Goal: Task Accomplishment & Management: Use online tool/utility

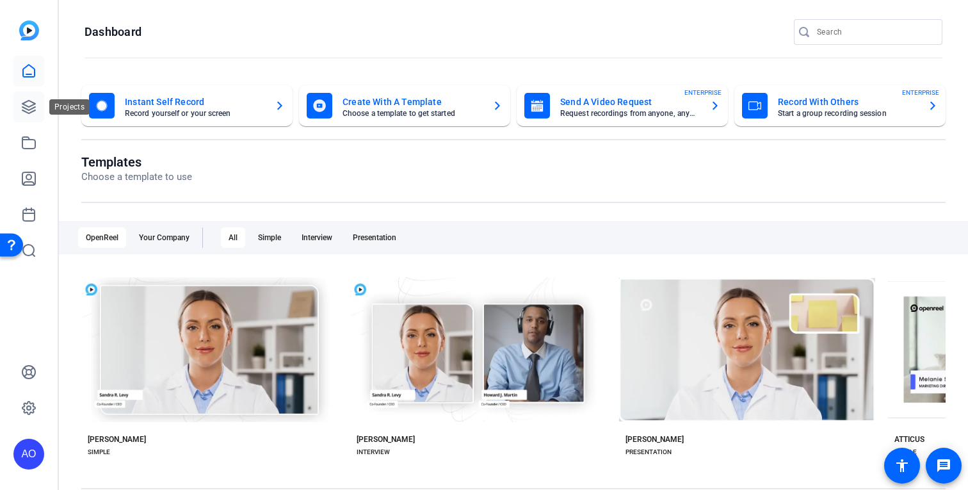
click at [31, 101] on icon at bounding box center [28, 106] width 13 height 13
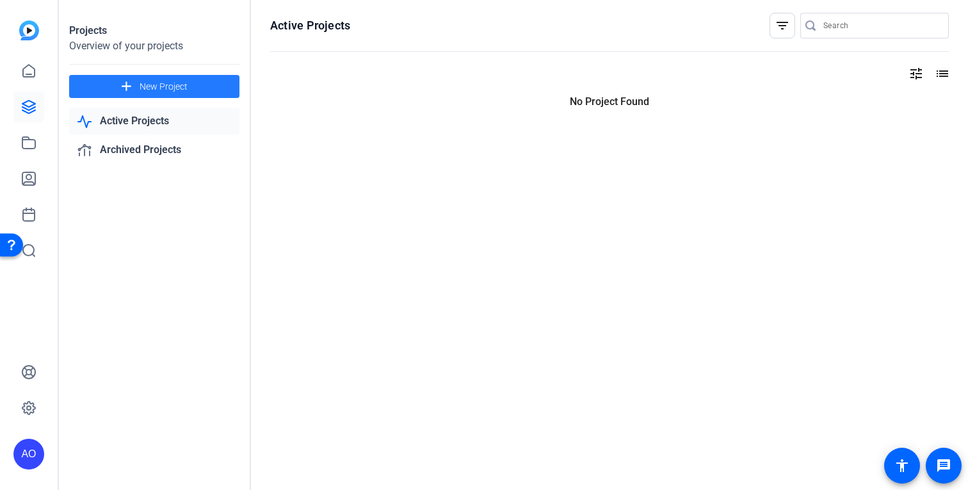
click at [177, 81] on span "New Project" at bounding box center [163, 86] width 48 height 13
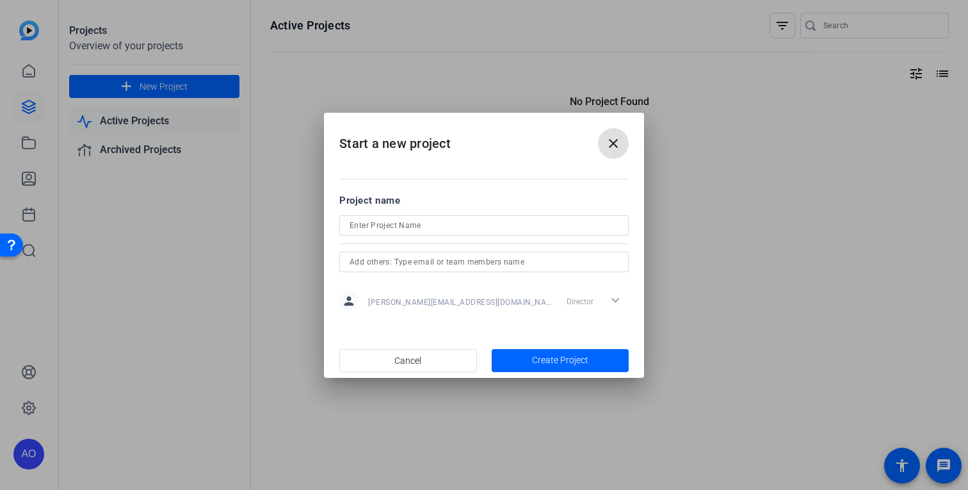
click at [405, 222] on input at bounding box center [483, 225] width 269 height 15
type input "Social Media Presentation"
click at [613, 299] on div "Director expand_more" at bounding box center [594, 300] width 67 height 23
click at [614, 299] on div "Director expand_more" at bounding box center [594, 300] width 67 height 23
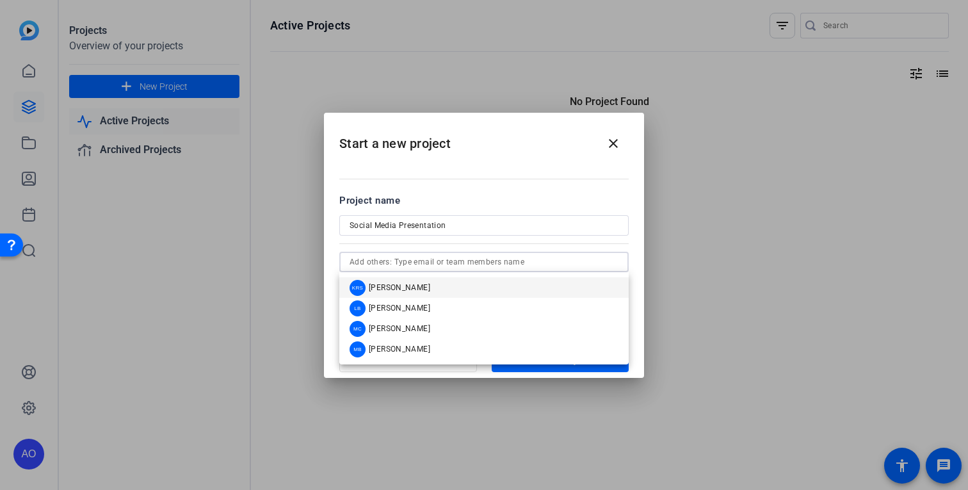
click at [516, 265] on input "text" at bounding box center [483, 261] width 269 height 15
click at [481, 161] on h2 "Start a new project close" at bounding box center [484, 139] width 320 height 52
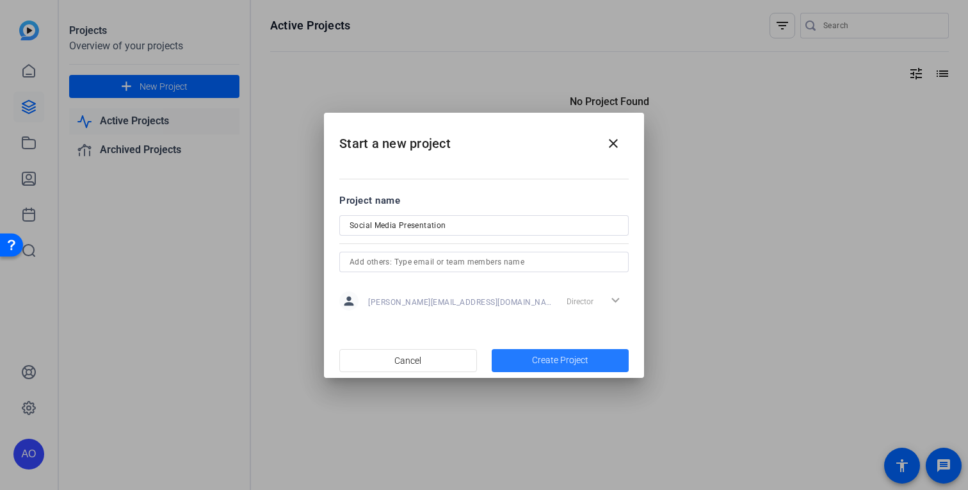
click at [534, 360] on span "Create Project" at bounding box center [560, 359] width 56 height 13
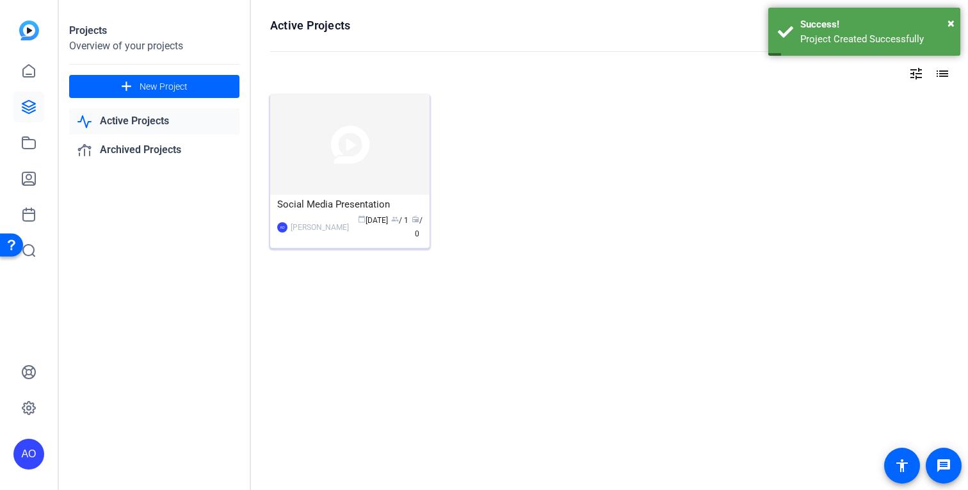
click at [365, 150] on img at bounding box center [349, 144] width 159 height 100
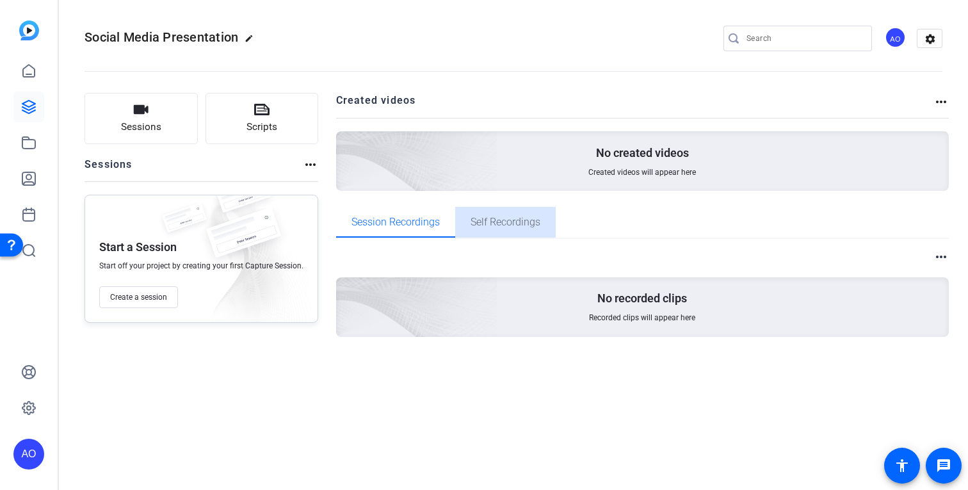
click at [511, 235] on span "Self Recordings" at bounding box center [505, 222] width 70 height 31
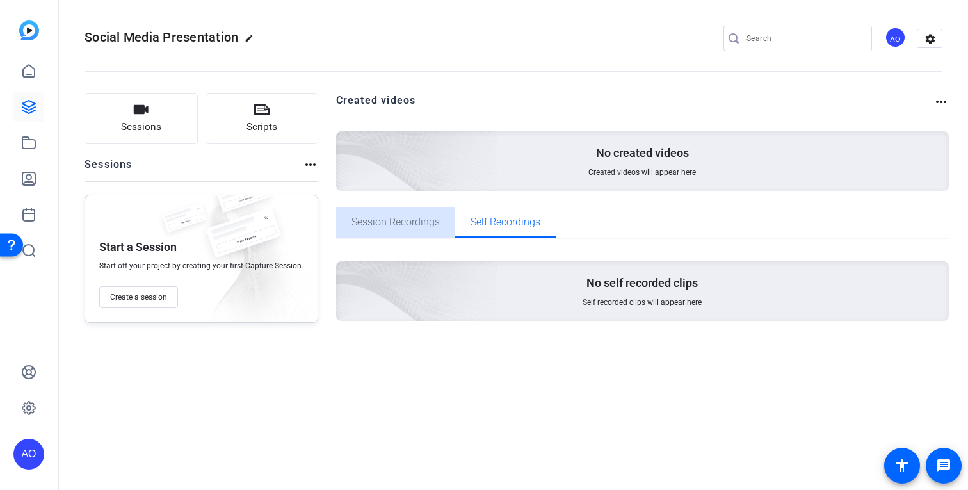
click at [438, 224] on div "Session Recordings" at bounding box center [395, 222] width 119 height 31
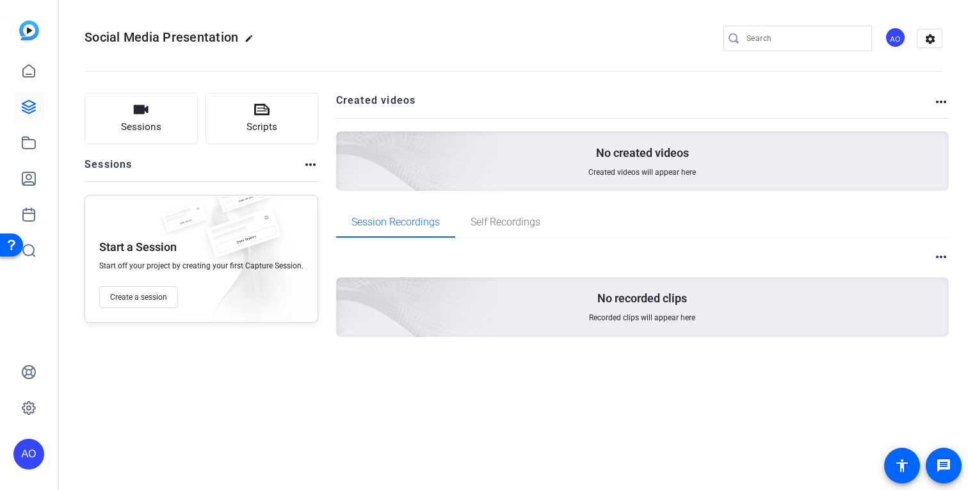
click at [935, 104] on mat-icon "more_horiz" at bounding box center [940, 101] width 15 height 15
click at [936, 252] on div at bounding box center [484, 245] width 968 height 490
click at [936, 253] on mat-icon "more_horiz" at bounding box center [940, 256] width 15 height 15
click at [785, 237] on div at bounding box center [484, 245] width 968 height 490
click at [309, 164] on mat-icon "more_horiz" at bounding box center [310, 164] width 15 height 15
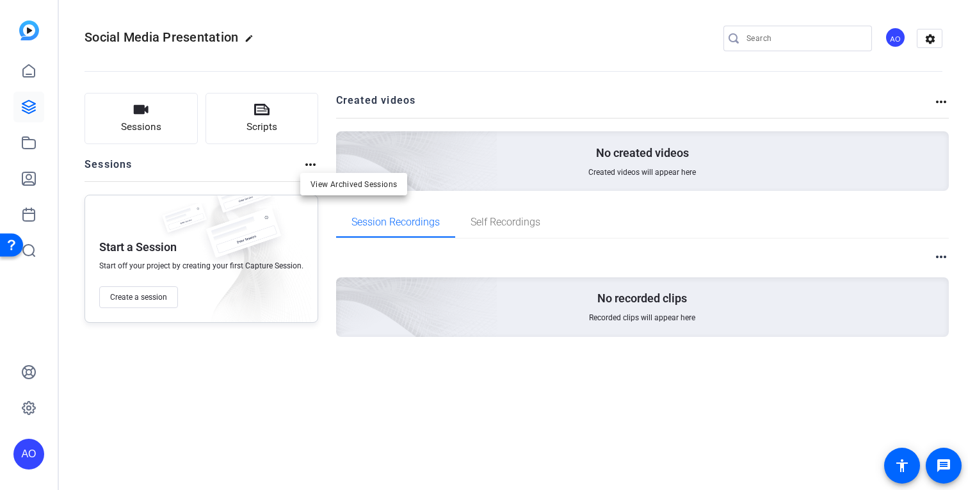
click at [28, 148] on div at bounding box center [484, 245] width 968 height 490
click at [33, 144] on icon at bounding box center [28, 142] width 15 height 15
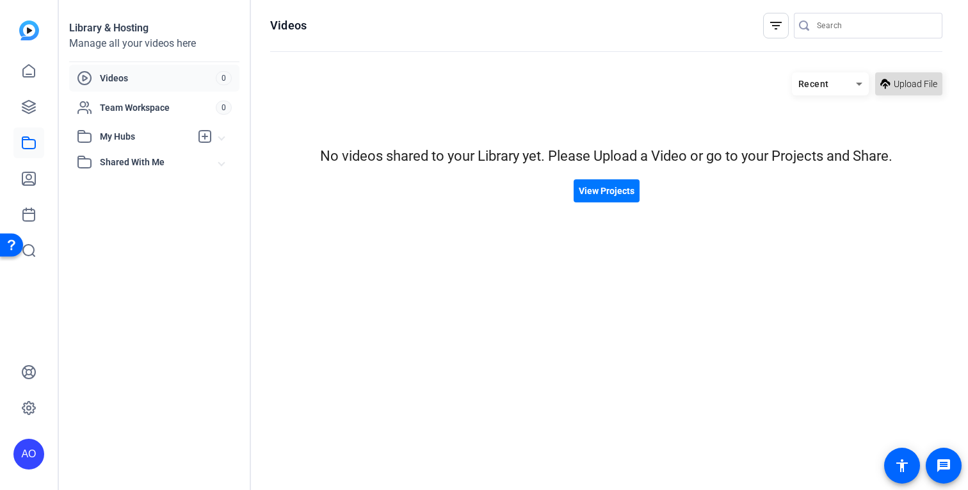
click at [914, 82] on span "Upload File" at bounding box center [915, 83] width 44 height 13
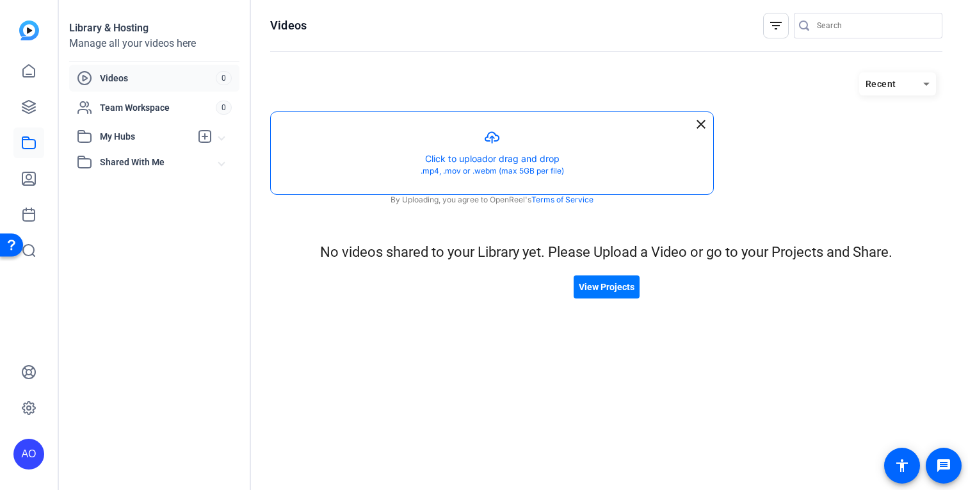
click at [511, 159] on button "button" at bounding box center [492, 153] width 442 height 82
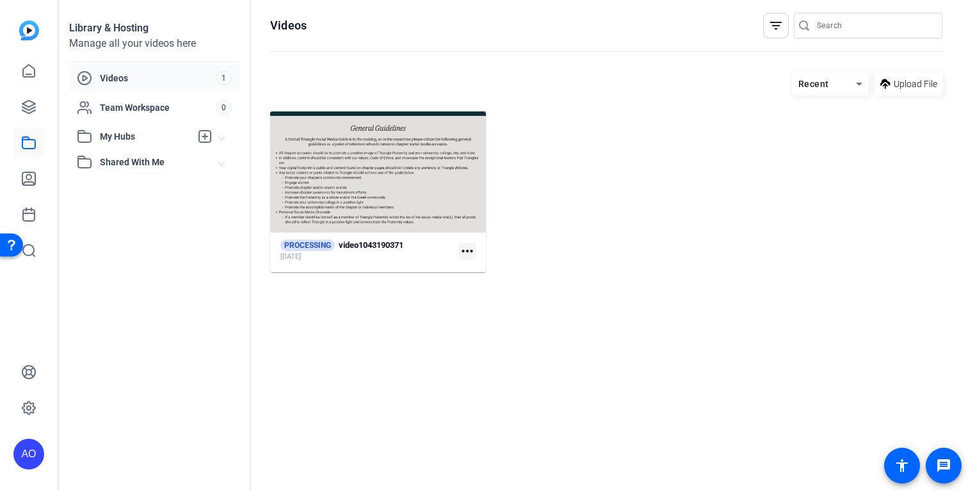
click at [468, 248] on mat-icon "more_horiz" at bounding box center [467, 251] width 17 height 17
click at [356, 280] on div at bounding box center [484, 245] width 968 height 490
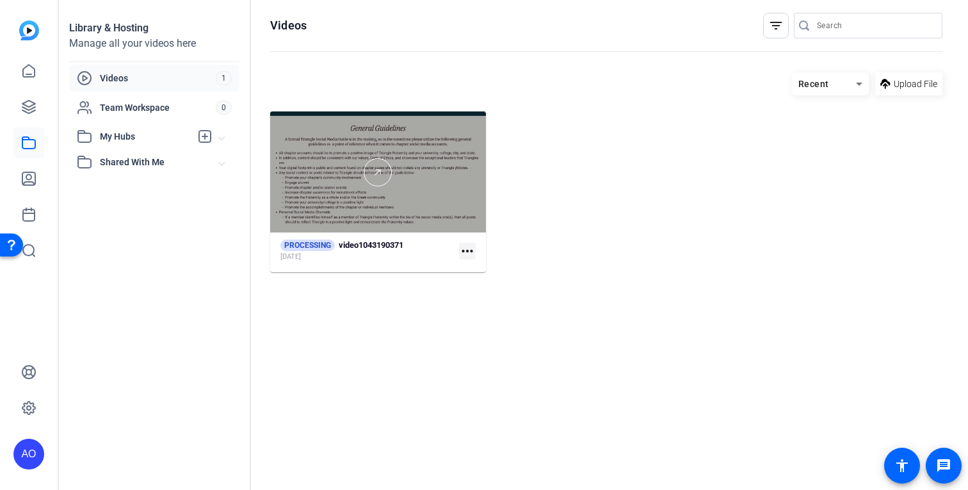
click at [363, 200] on div at bounding box center [378, 171] width 216 height 121
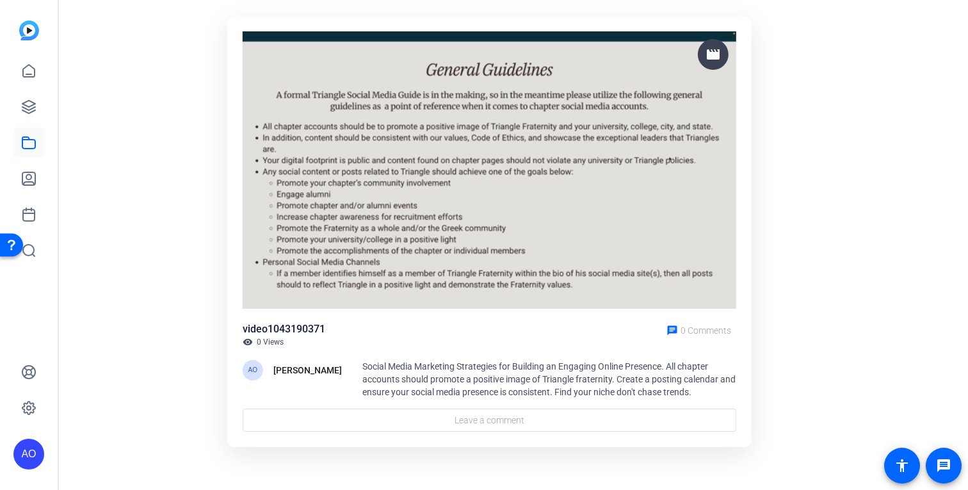
scroll to position [76, 0]
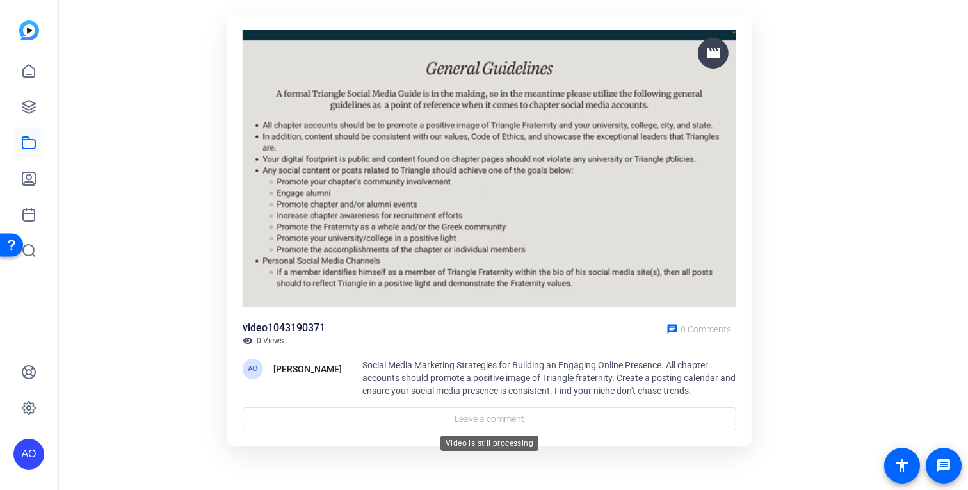
click at [507, 435] on div "Video is still processing" at bounding box center [489, 442] width 98 height 15
click at [502, 408] on div "Leave a comment" at bounding box center [489, 418] width 493 height 23
click at [260, 321] on div "video1043190371" at bounding box center [284, 327] width 83 height 15
click at [264, 326] on div "video1043190371" at bounding box center [284, 327] width 83 height 15
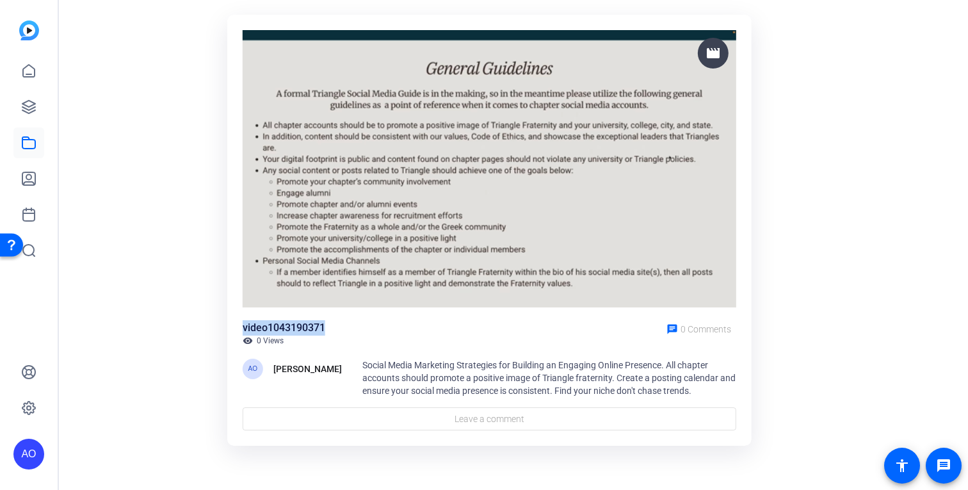
click at [264, 326] on div "video1043190371" at bounding box center [284, 327] width 83 height 15
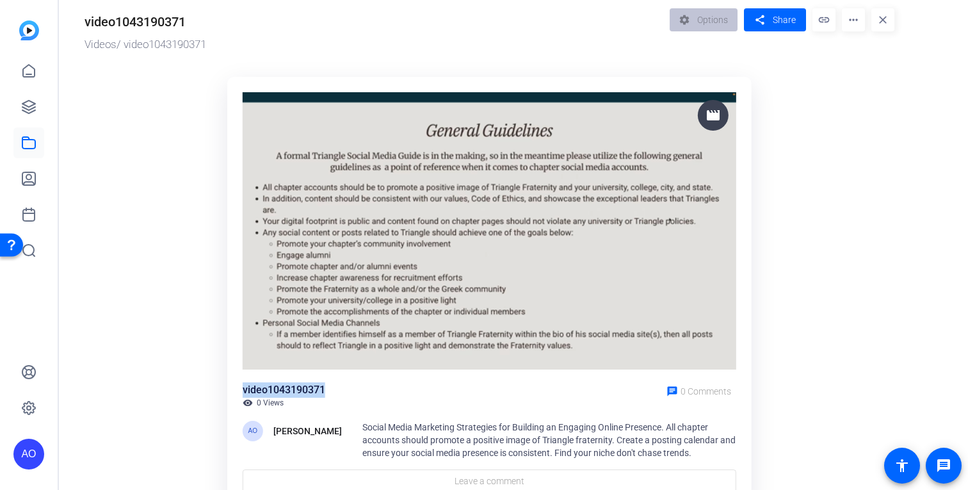
scroll to position [0, 0]
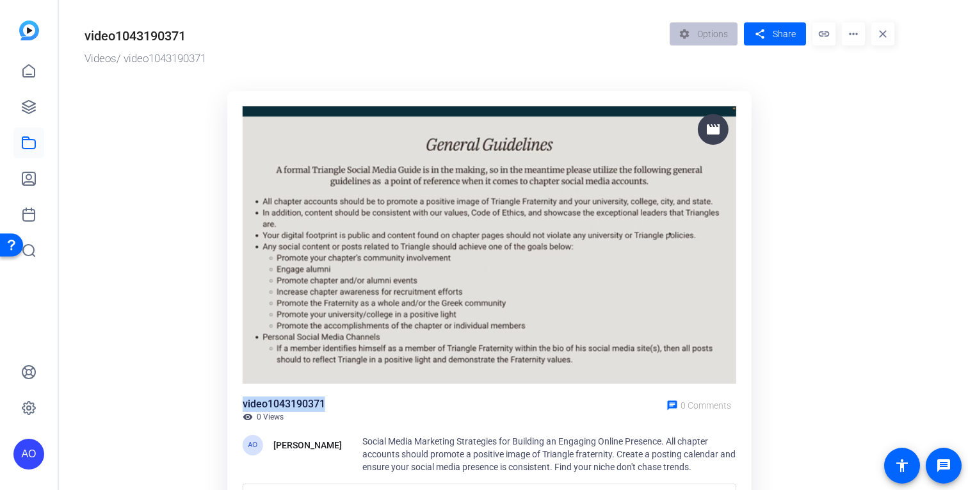
click at [857, 31] on mat-icon "more_horiz" at bounding box center [852, 33] width 23 height 23
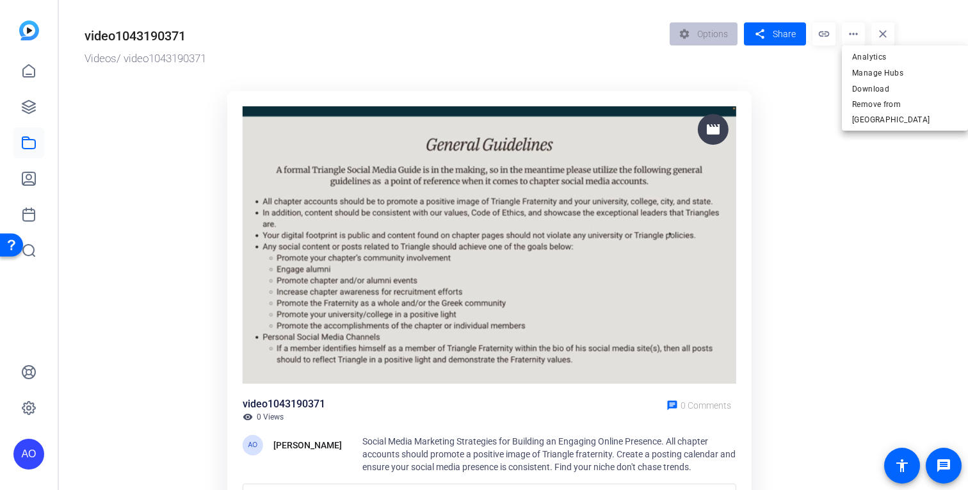
click at [119, 172] on div at bounding box center [484, 245] width 968 height 490
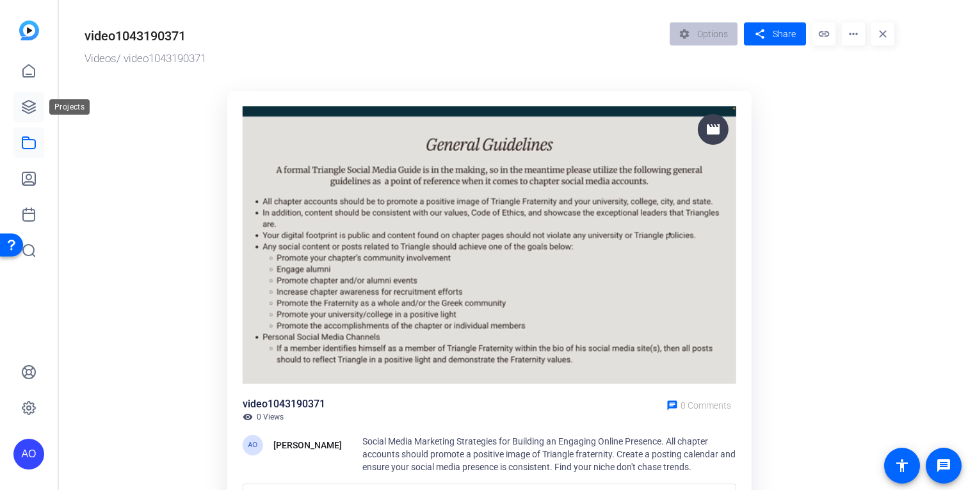
click at [26, 111] on icon at bounding box center [28, 106] width 13 height 13
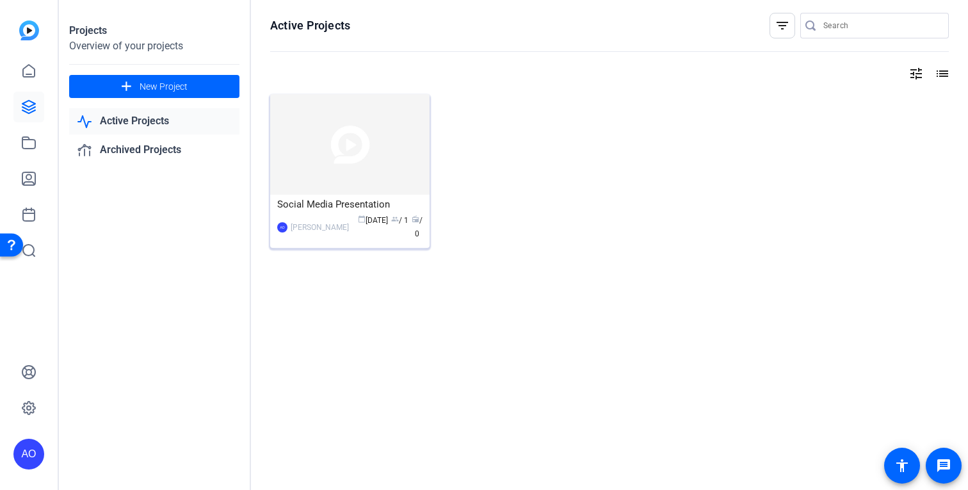
click at [346, 134] on img at bounding box center [349, 144] width 159 height 100
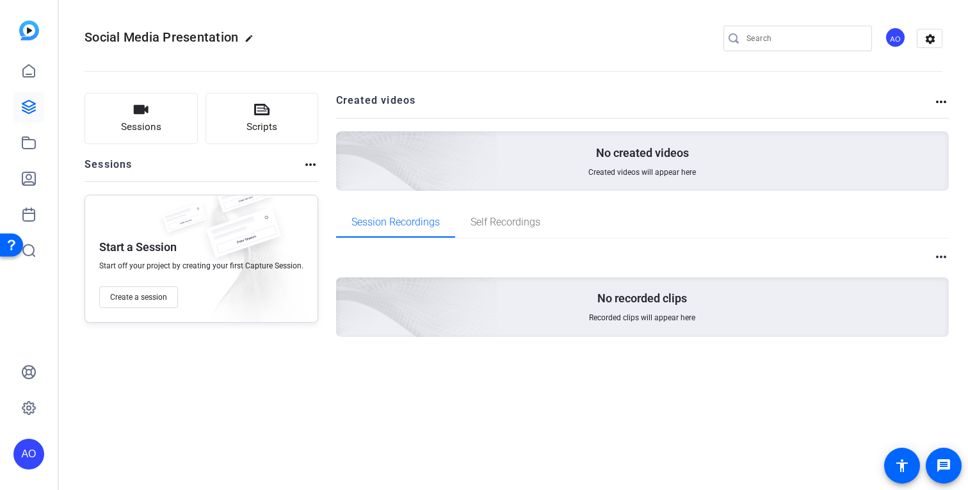
click at [939, 100] on mat-icon "more_horiz" at bounding box center [940, 101] width 15 height 15
click at [742, 152] on div at bounding box center [484, 245] width 968 height 490
click at [652, 169] on span "Created videos will appear here" at bounding box center [642, 172] width 108 height 10
click at [609, 315] on span "Recorded clips will appear here" at bounding box center [642, 317] width 106 height 10
click at [514, 229] on span "Self Recordings" at bounding box center [505, 222] width 70 height 31
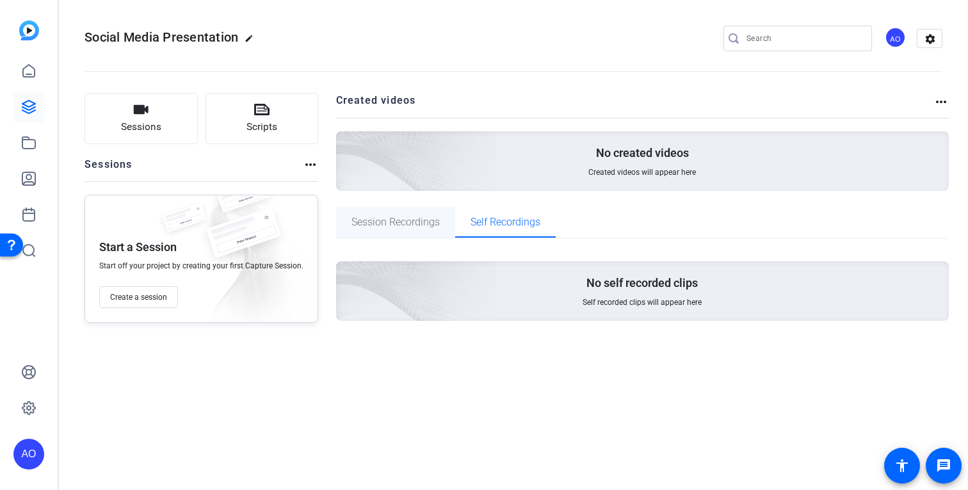
click at [400, 219] on span "Session Recordings" at bounding box center [395, 222] width 88 height 10
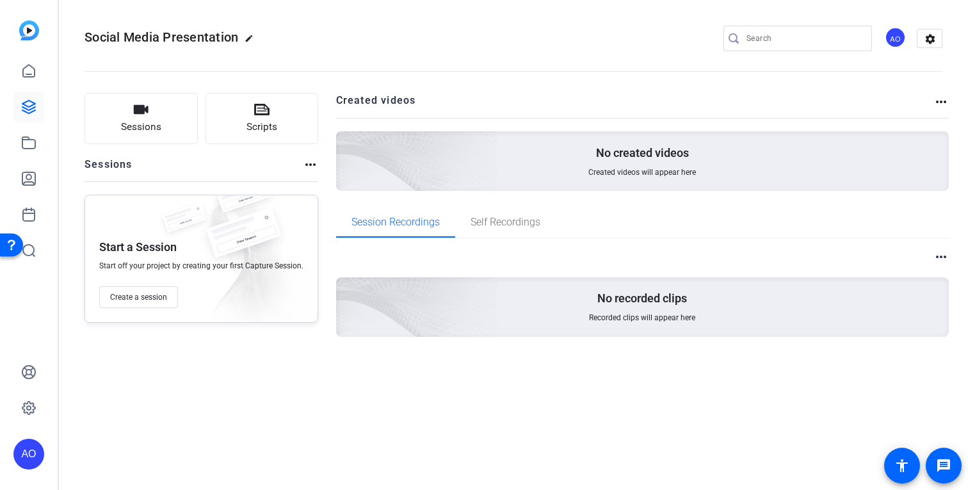
click at [315, 168] on div "Sessions Scripts Sessions more_horiz Start a Session Start off your project by …" at bounding box center [513, 235] width 909 height 317
click at [303, 163] on mat-icon "more_horiz" at bounding box center [310, 164] width 15 height 15
click at [22, 138] on div at bounding box center [484, 245] width 968 height 490
click at [25, 141] on icon at bounding box center [28, 142] width 15 height 15
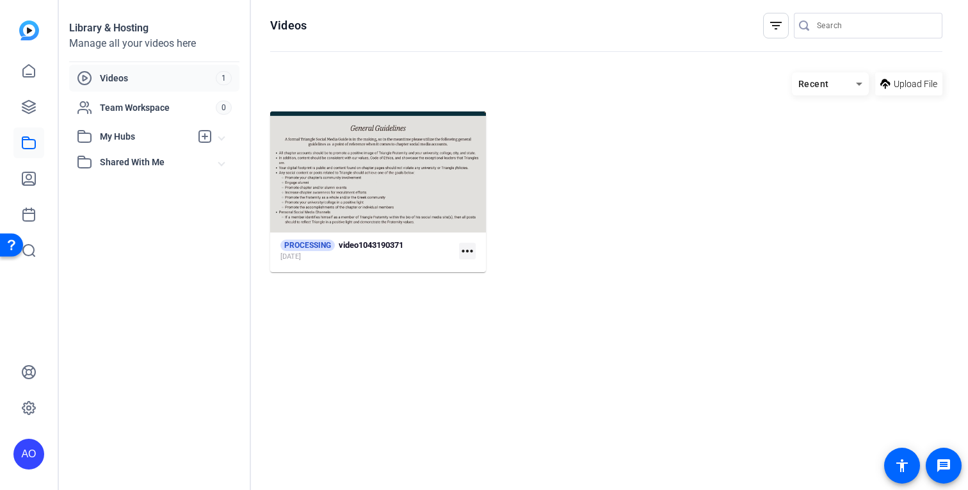
click at [464, 249] on mat-icon "more_horiz" at bounding box center [467, 251] width 17 height 17
click at [462, 338] on div at bounding box center [484, 245] width 968 height 490
click at [471, 247] on mat-icon "more_horiz" at bounding box center [467, 251] width 17 height 17
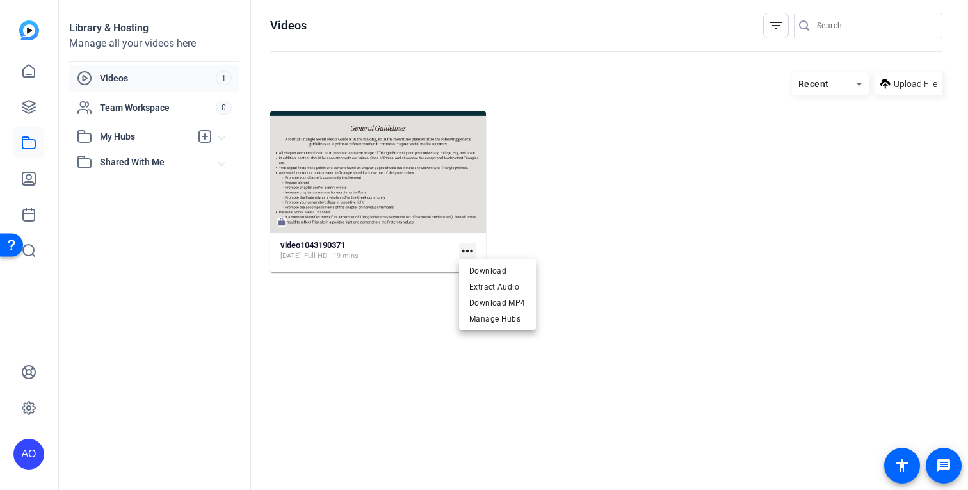
click at [471, 247] on body "Accessibility Screen-Reader Guide, Feedback, and Issue Reporting | New window A…" at bounding box center [484, 245] width 968 height 490
click at [597, 262] on div at bounding box center [484, 245] width 968 height 490
click at [351, 232] on div at bounding box center [378, 171] width 216 height 121
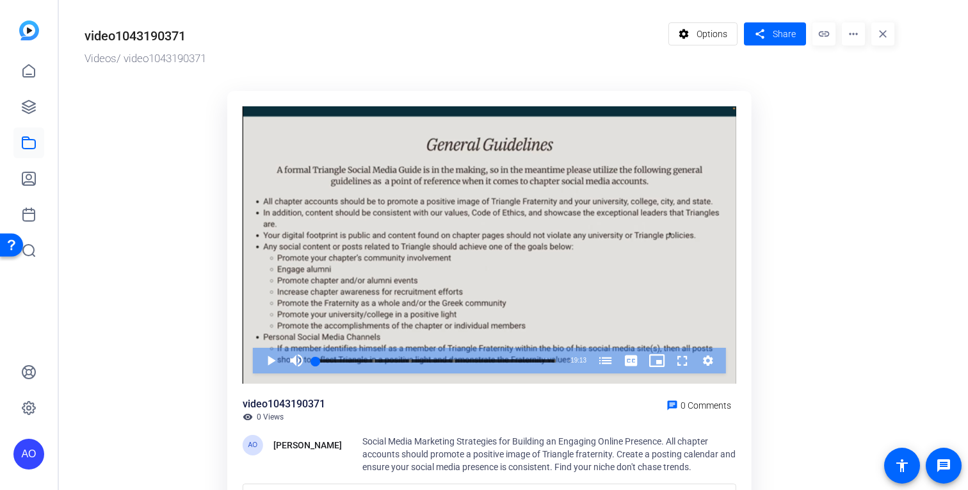
click at [157, 30] on div "video1043190371" at bounding box center [134, 35] width 101 height 19
click at [849, 35] on mat-icon "more_horiz" at bounding box center [852, 33] width 23 height 23
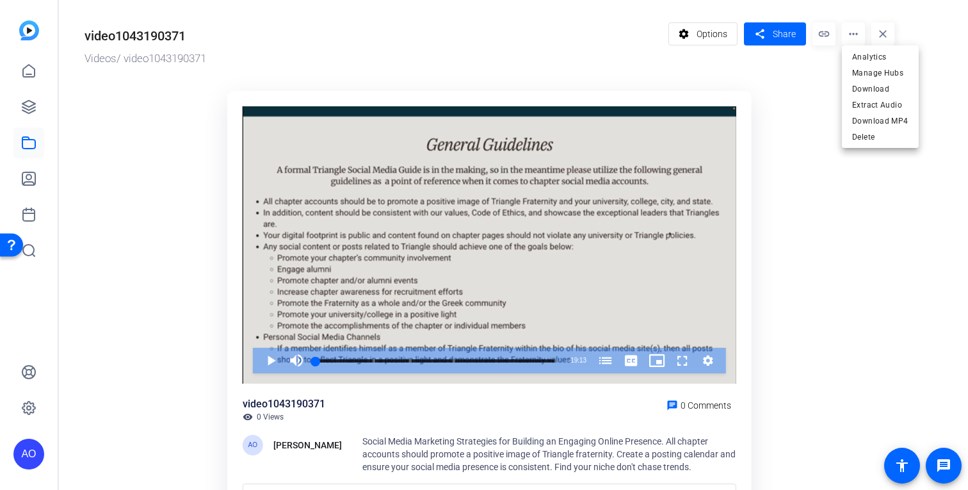
click at [686, 35] on div at bounding box center [484, 245] width 968 height 490
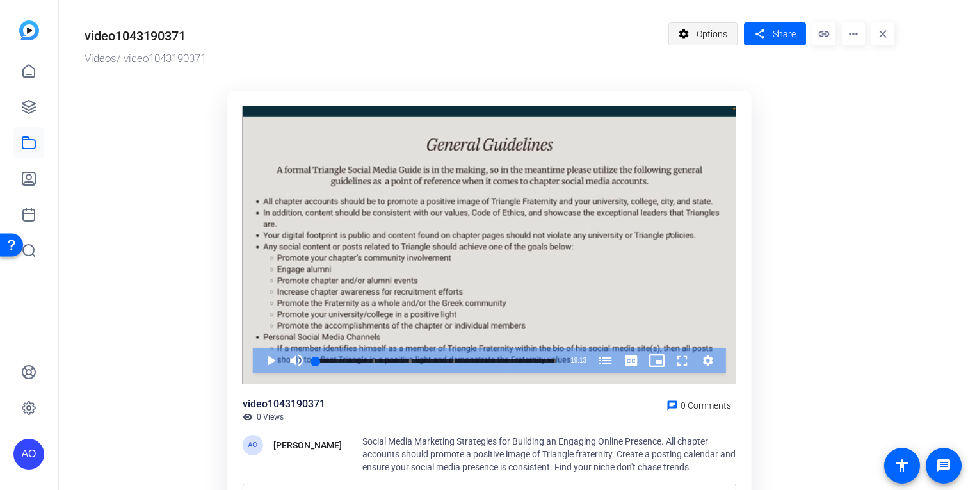
click at [703, 35] on span "Options" at bounding box center [711, 34] width 31 height 24
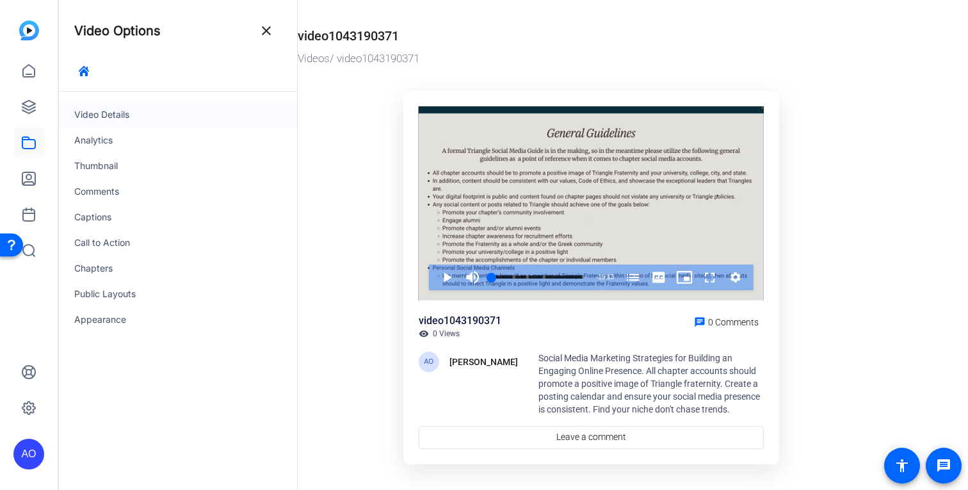
click at [94, 119] on div "Video Details" at bounding box center [178, 115] width 238 height 26
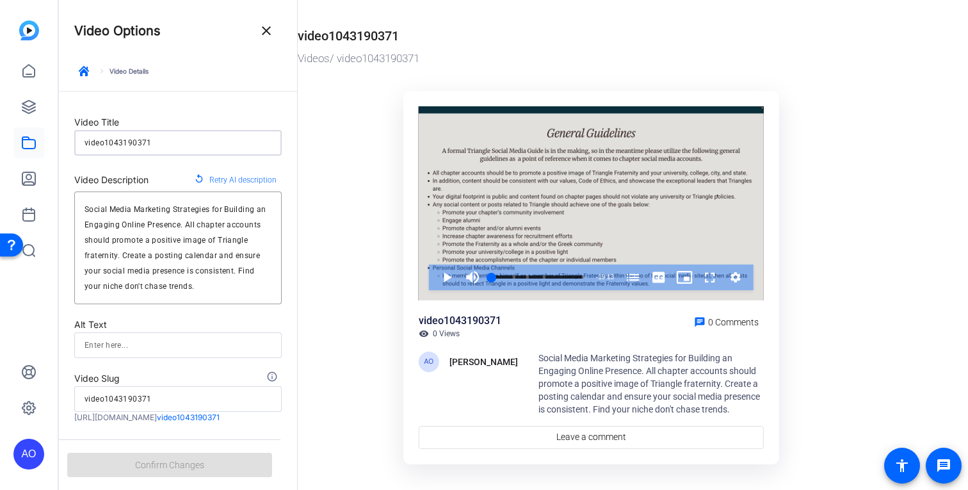
click at [116, 150] on input "video1043190371" at bounding box center [177, 142] width 187 height 15
type input "T"
type input "t"
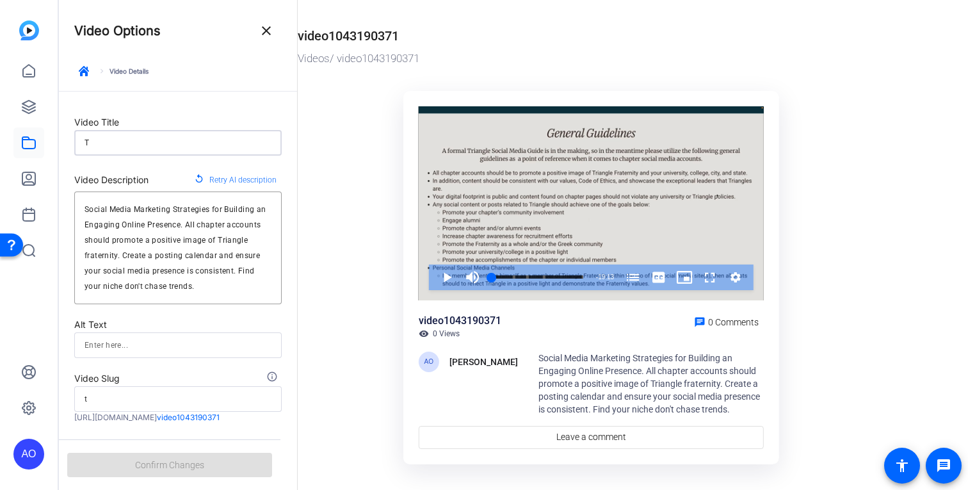
type input "Tr"
type input "tr"
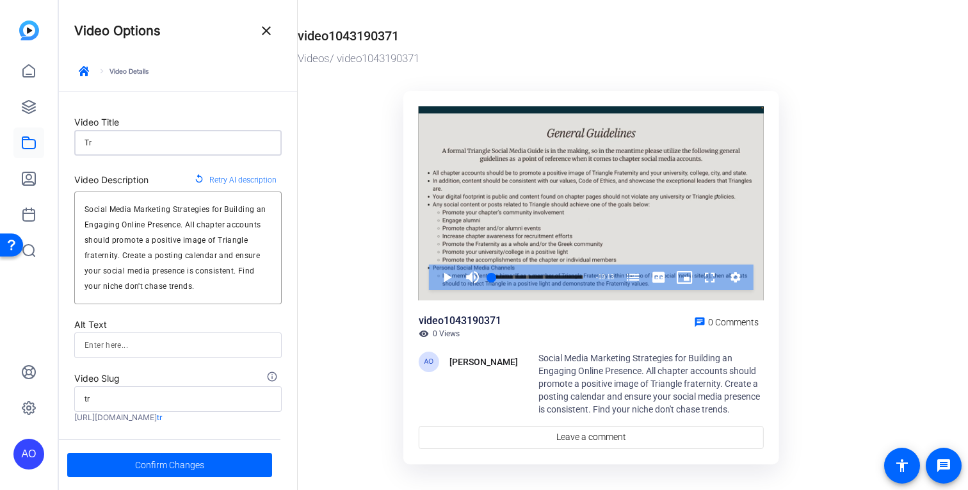
type input "Tri"
type input "tri"
type input "Tria"
type input "tria"
type input "Trian"
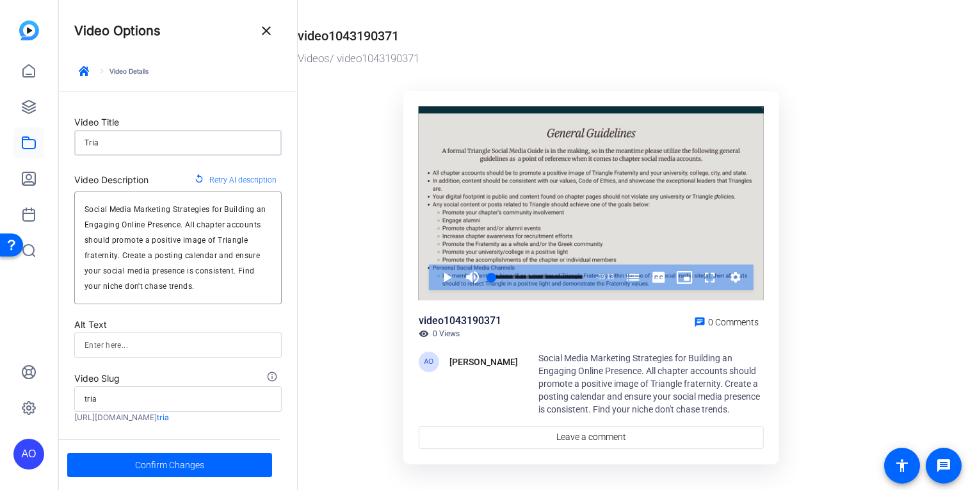
type input "trian"
type input "Triang"
type input "triang"
type input "Triangl"
type input "triangl"
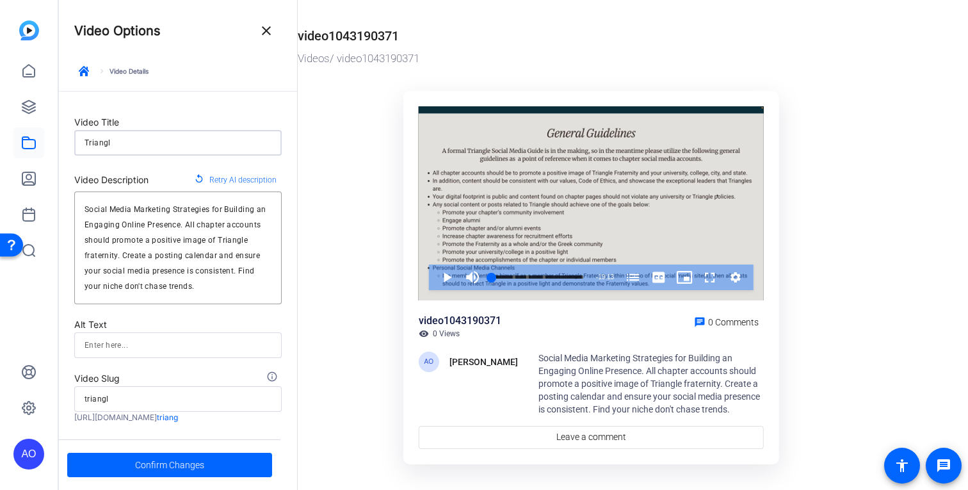
type input "Triangle"
type input "triangle"
type input "Triangle"
type input "triangle"
type input "Triangle S"
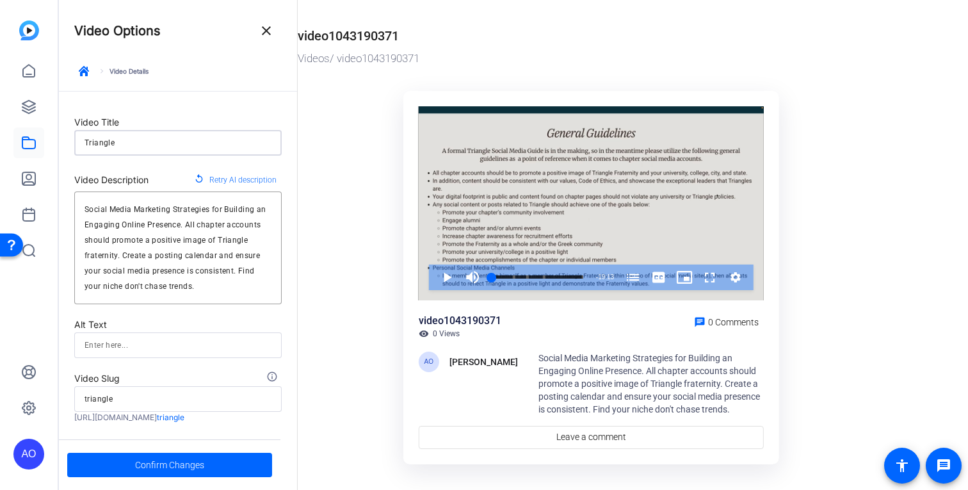
type input "triangle-s"
type input "Triangle So"
type input "triangle-so"
type input "Triangle Soc"
type input "triangle-soc"
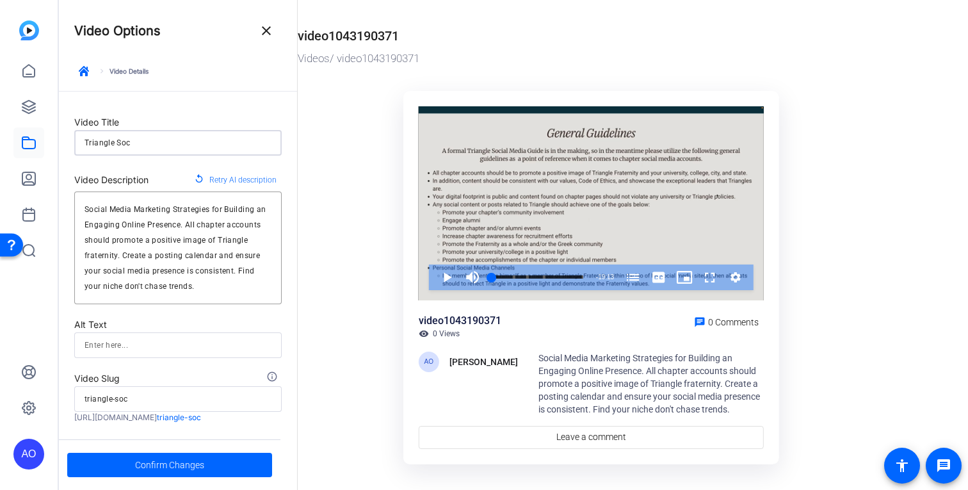
type input "Triangle Soci"
type input "triangle-soci"
type input "Triangle [PERSON_NAME]"
type input "triangle-[PERSON_NAME]"
type input "Triangle Social"
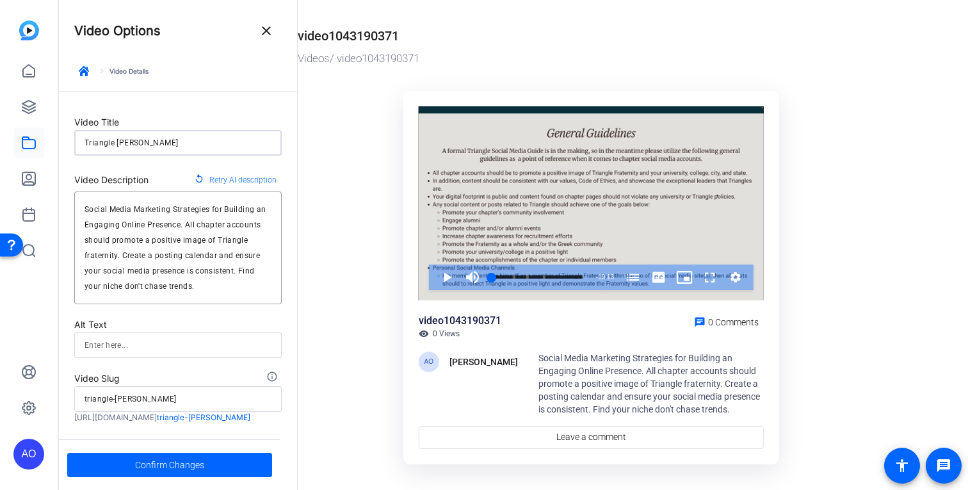
type input "triangle-social"
type input "Triangle Social"
type input "triangle-social"
type input "Triangle Social M"
type input "triangle-social-m"
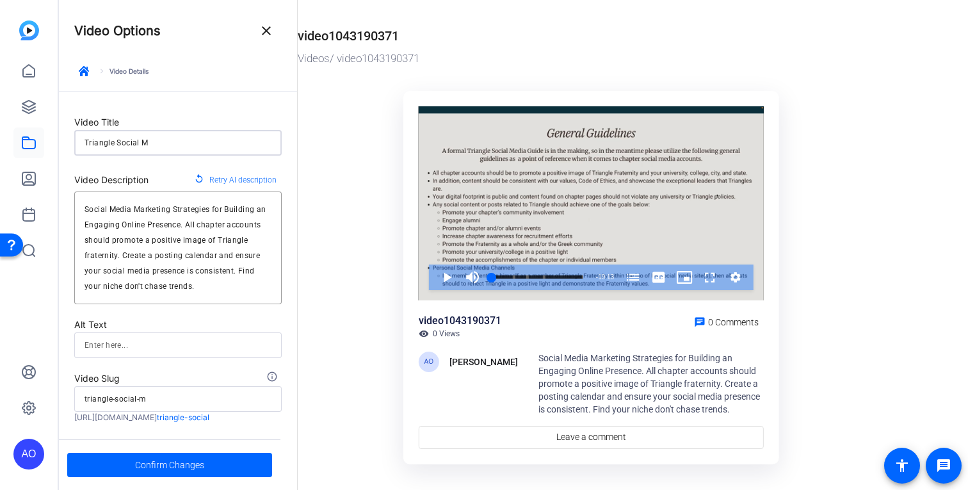
type input "Triangle Social ME"
type input "triangle-social-me"
type input "Triangle Social MEd"
type input "triangle-social-med"
type input "Triangle Social MEdi"
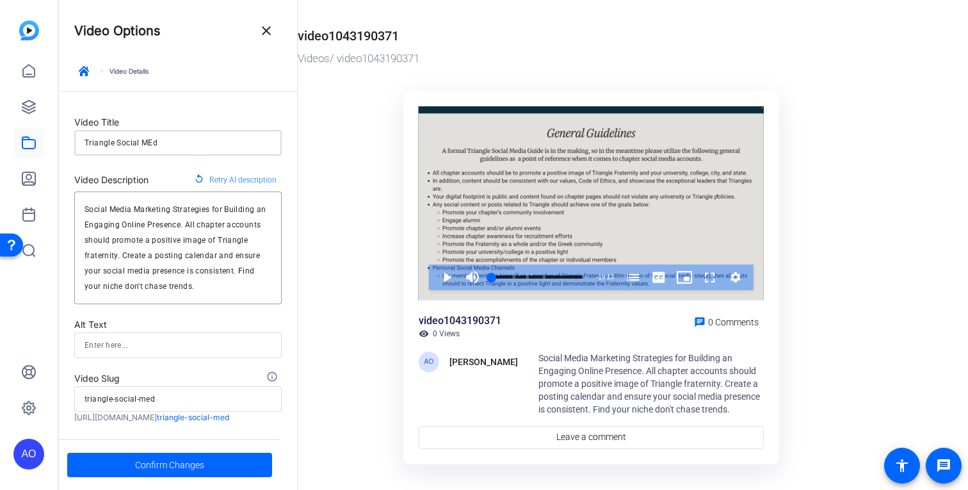
type input "triangle-social-medi"
type input "Triangle Social MEd"
type input "triangle-social-med"
type input "Triangle Social ME"
type input "triangle-social-me"
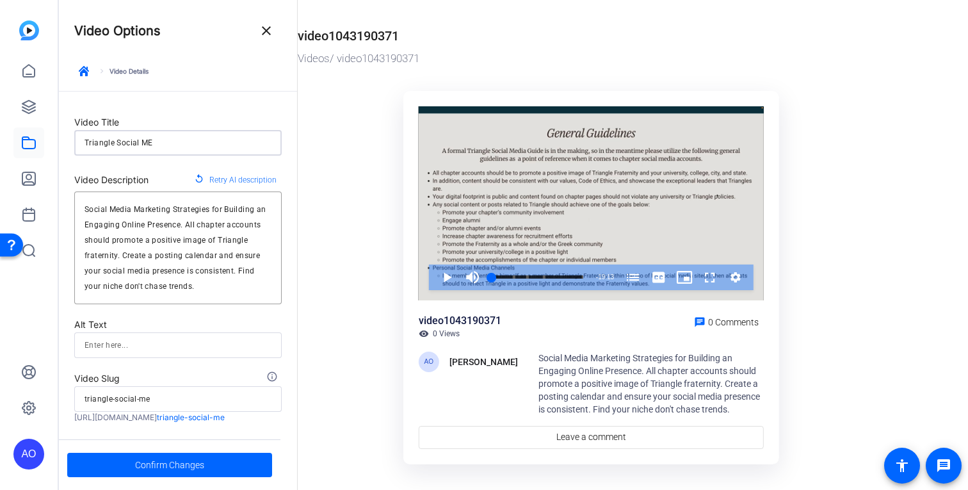
type input "Triangle Social M"
type input "triangle-social-m"
type input "Triangle Social Me"
type input "triangle-social-me"
type input "Triangle Social Med"
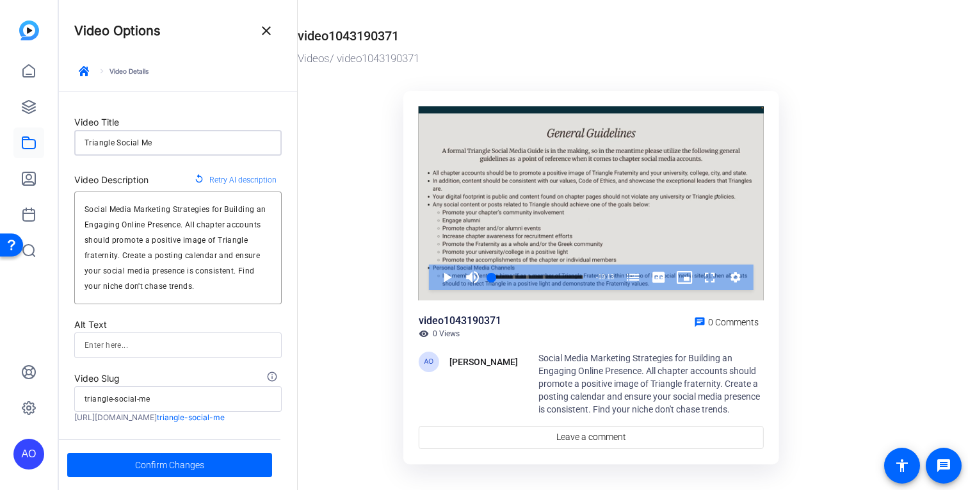
type input "triangle-social-med"
type input "Triangle Social Medi"
type input "triangle-social-medi"
type input "Triangle Social Media"
type input "triangle-social-media"
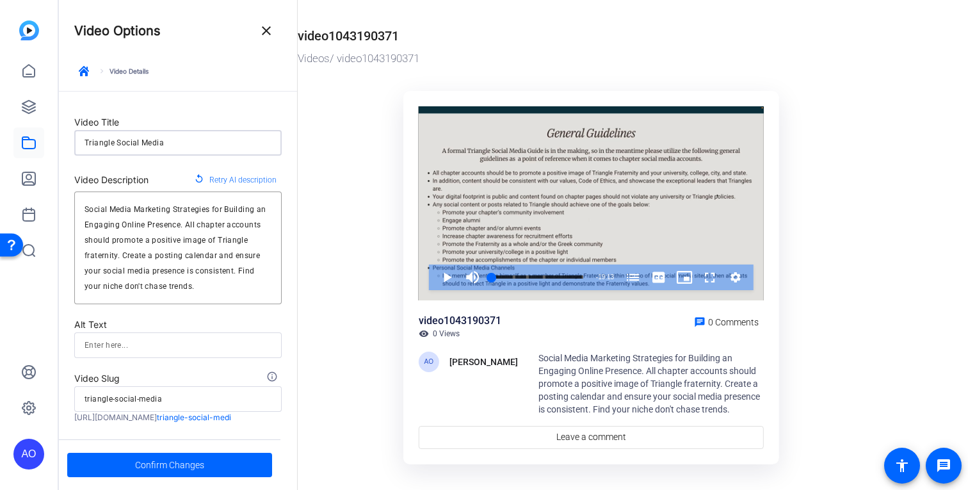
type input "Triangle Social Media"
type input "triangle-social-media"
type input "Triangle Social Media P"
type input "triangle-social-media-p"
type input "Triangle Social Media Pr"
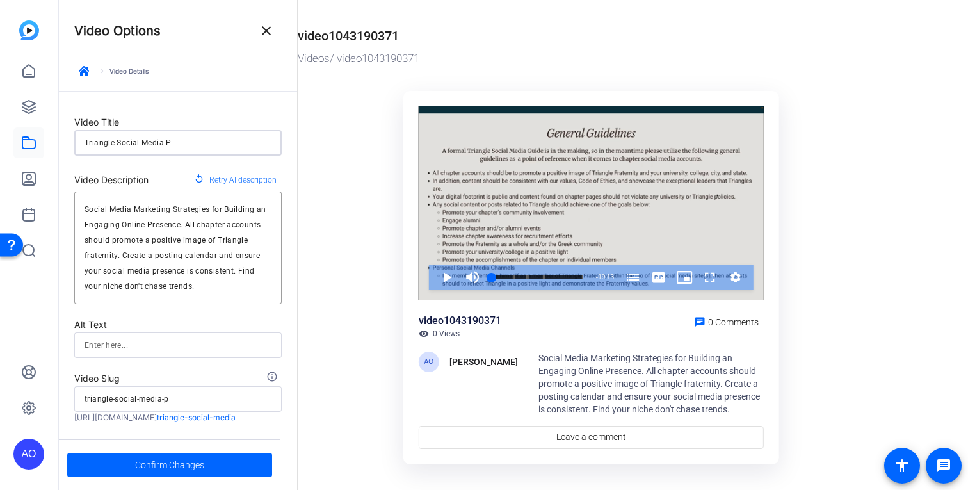
type input "triangle-social-media-pr"
type input "Triangle Social Media Pre"
type input "triangle-social-media-pre"
type input "Triangle Social Media Pres"
type input "triangle-social-media-pres"
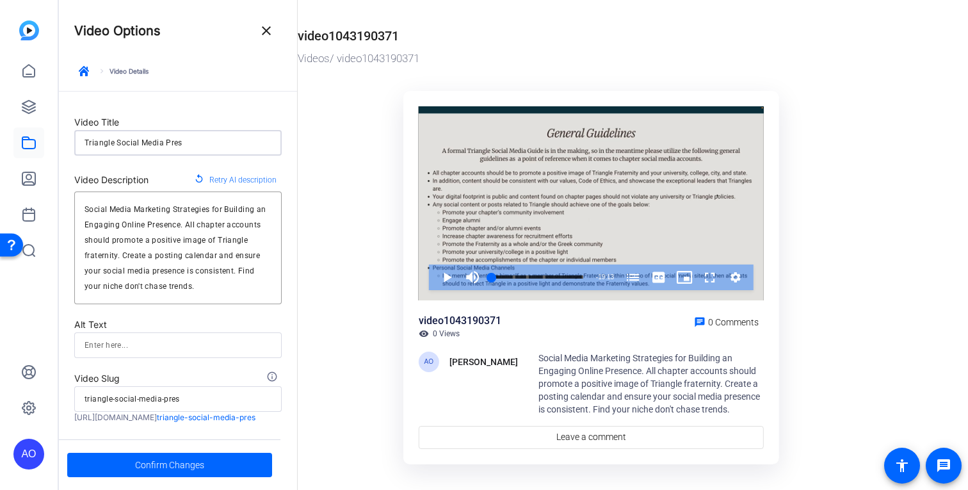
type input "Triangle Social Media Prese"
type input "triangle-social-media-prese"
type input "Triangle Social Media Presen"
type input "triangle-social-media-presen"
type input "Triangle Social Media Present"
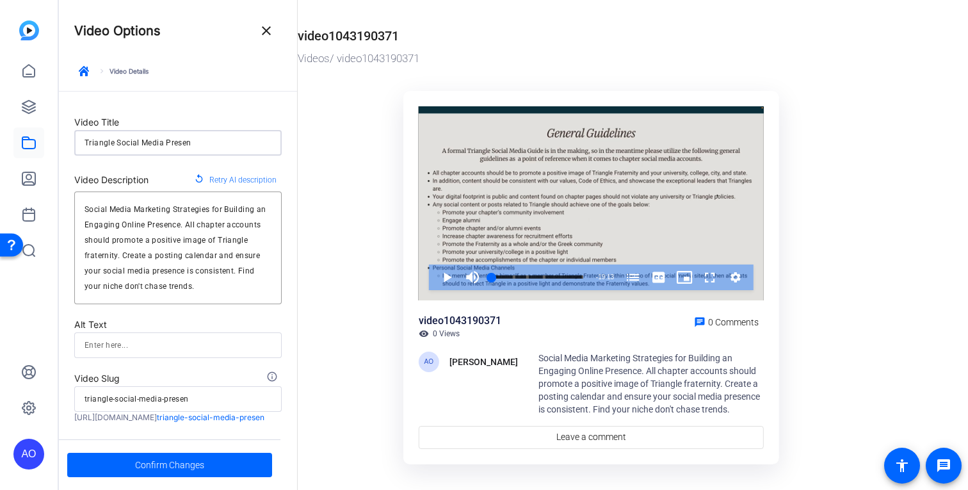
type input "triangle-social-media-present"
type input "Triangle Social Media Presenta"
type input "triangle-social-media-presenta"
type input "Triangle Social Media Presentat"
type input "triangle-social-media-presentat"
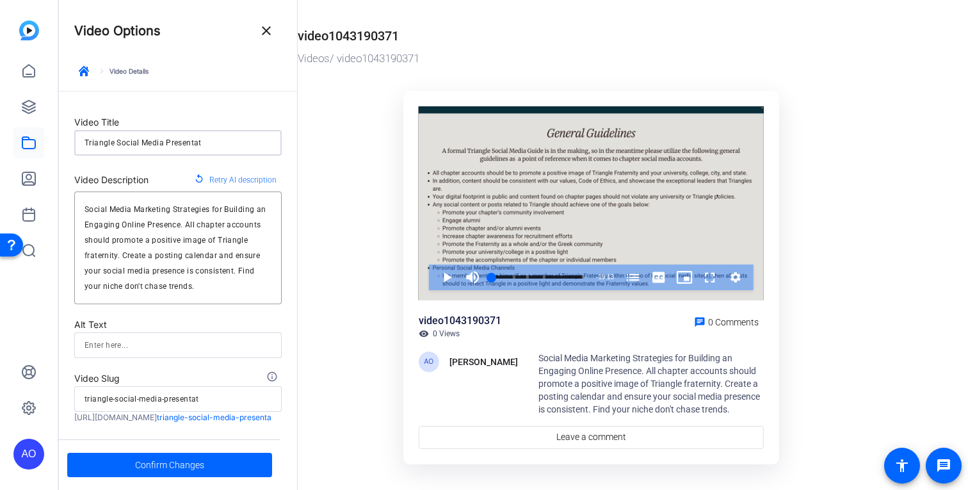
type input "Triangle Social Media Presentati"
type input "triangle-social-media-presentati"
type input "Triangle Social Media Presentatio"
type input "triangle-social-media-presentatio"
type input "Triangle Social Media Presentation"
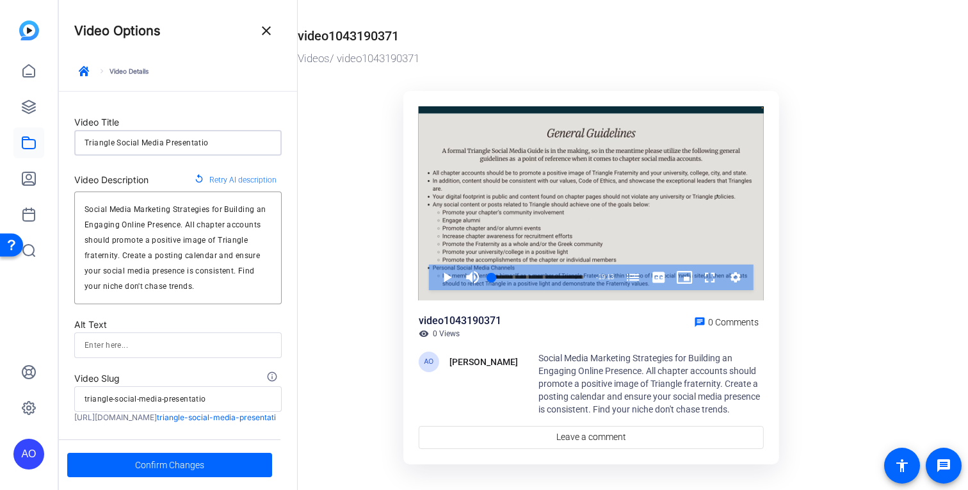
type input "triangle-social-media-presentation"
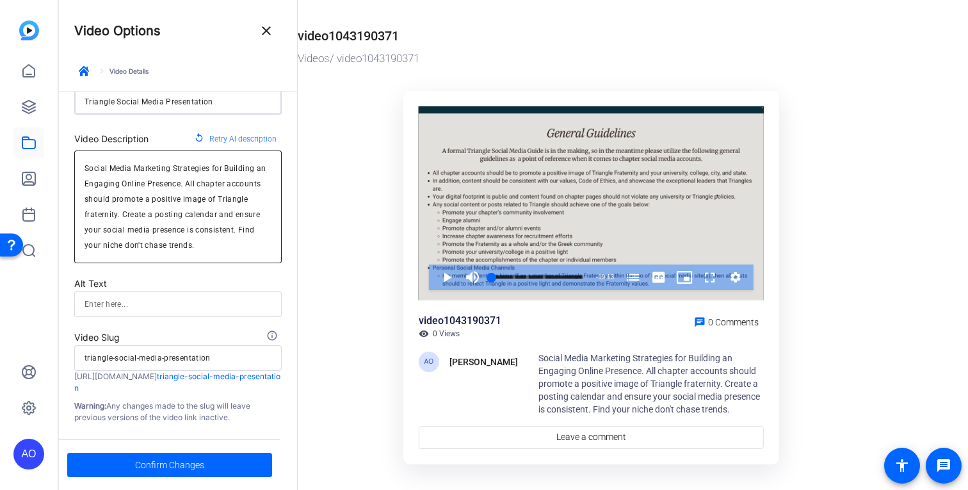
scroll to position [40, 0]
type input "Triangle Social Media Presentation"
click at [162, 456] on span "Confirm Changes" at bounding box center [169, 464] width 69 height 24
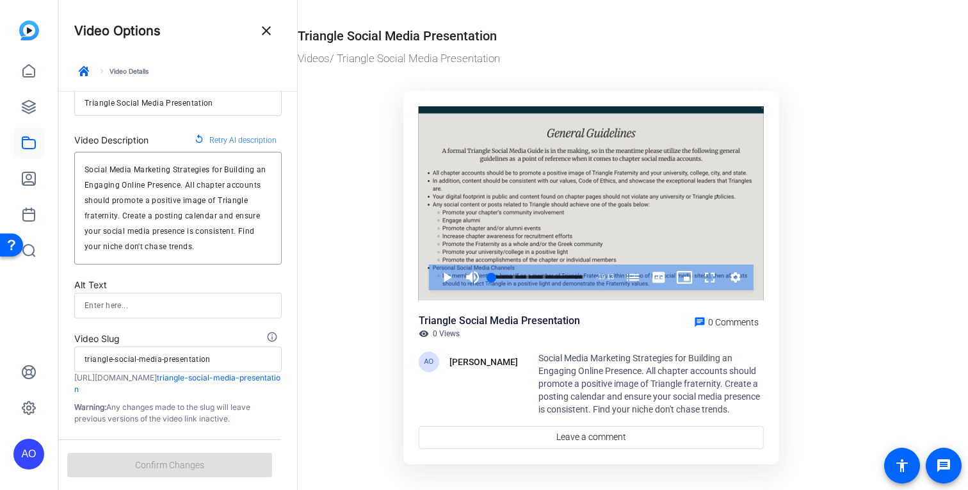
click at [621, 379] on span "Social Media Marketing Strategies for Building an Engaging Online Presence. All…" at bounding box center [648, 383] width 221 height 61
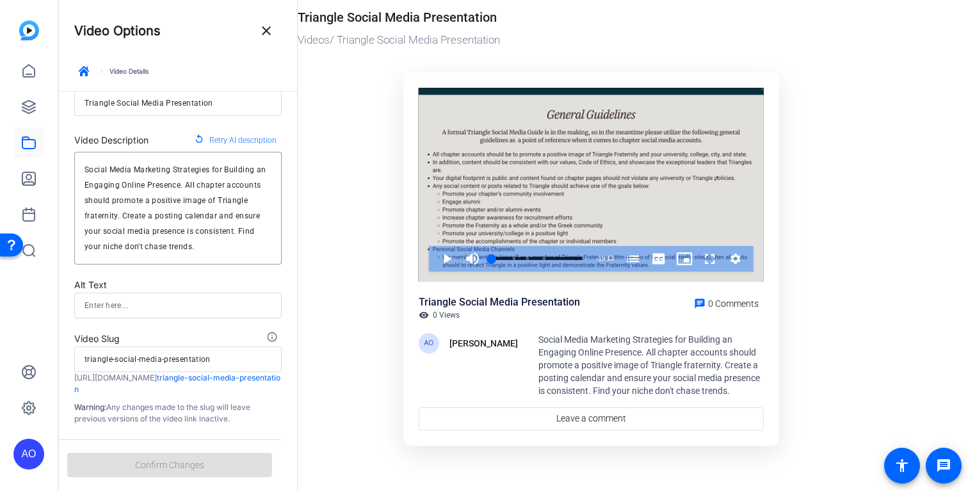
scroll to position [0, 0]
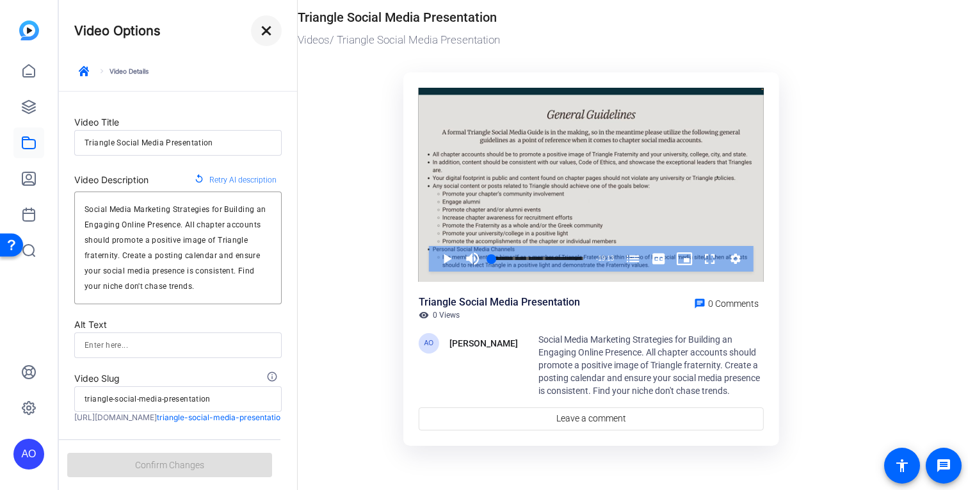
click at [264, 31] on mat-icon "close" at bounding box center [266, 30] width 15 height 15
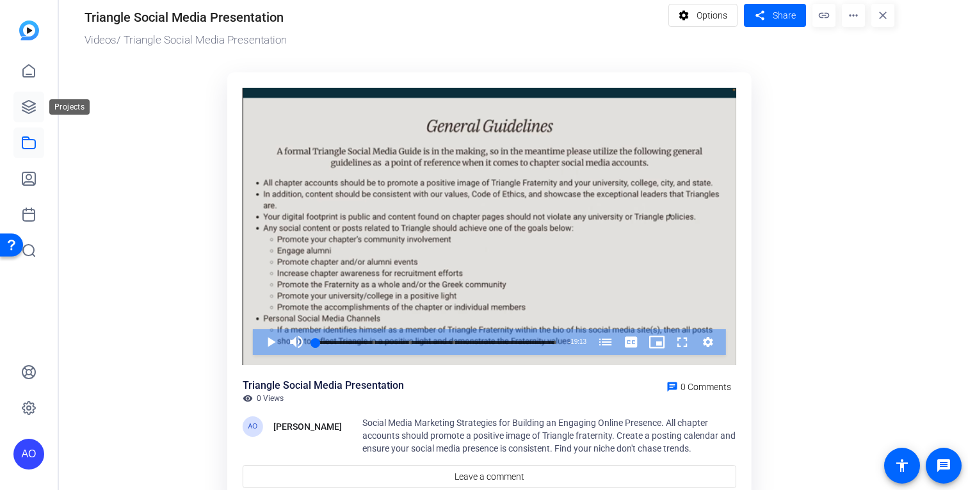
click at [32, 100] on icon at bounding box center [28, 106] width 15 height 15
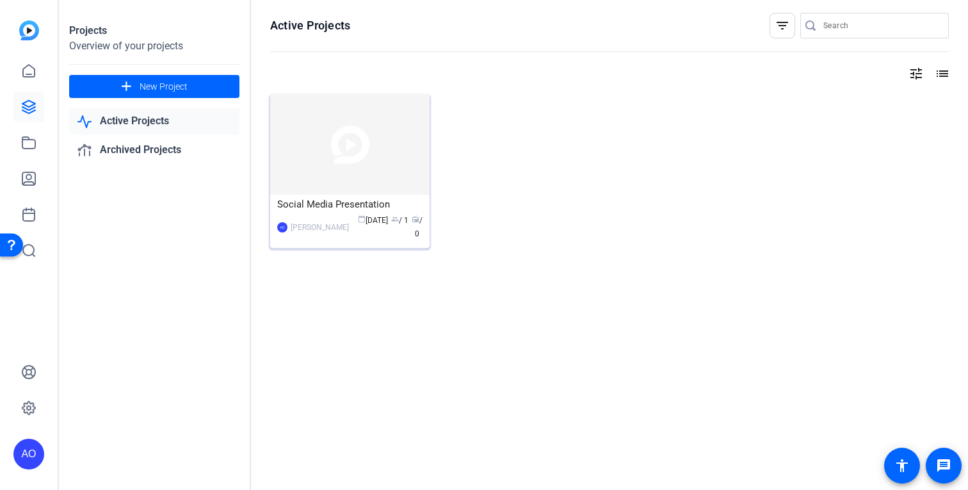
click at [365, 179] on img at bounding box center [349, 144] width 159 height 100
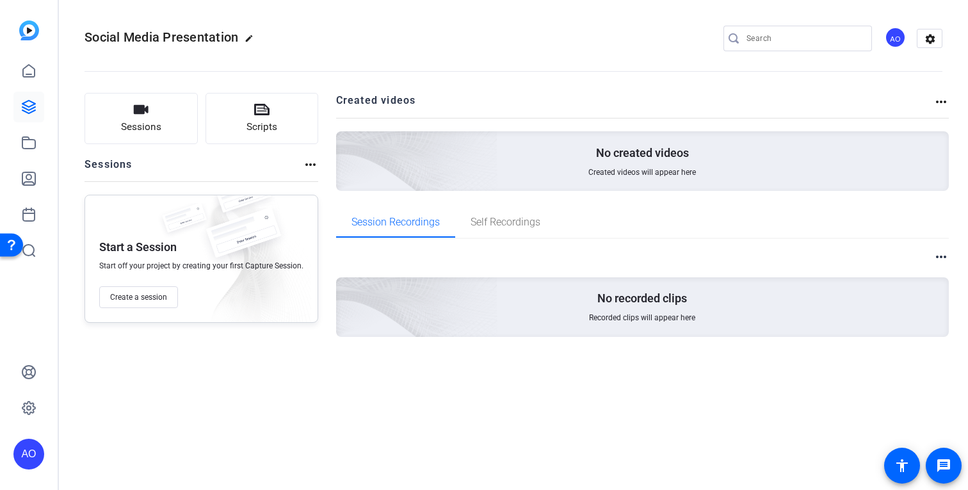
click at [941, 258] on mat-icon "more_horiz" at bounding box center [940, 256] width 15 height 15
click at [532, 223] on div at bounding box center [484, 245] width 968 height 490
click at [513, 223] on span "Self Recordings" at bounding box center [505, 222] width 70 height 10
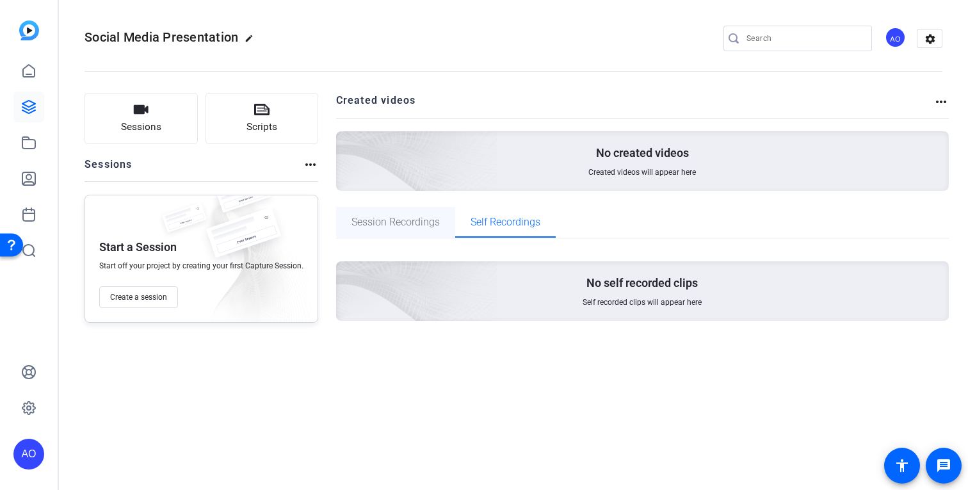
click at [420, 221] on span "Session Recordings" at bounding box center [395, 222] width 88 height 10
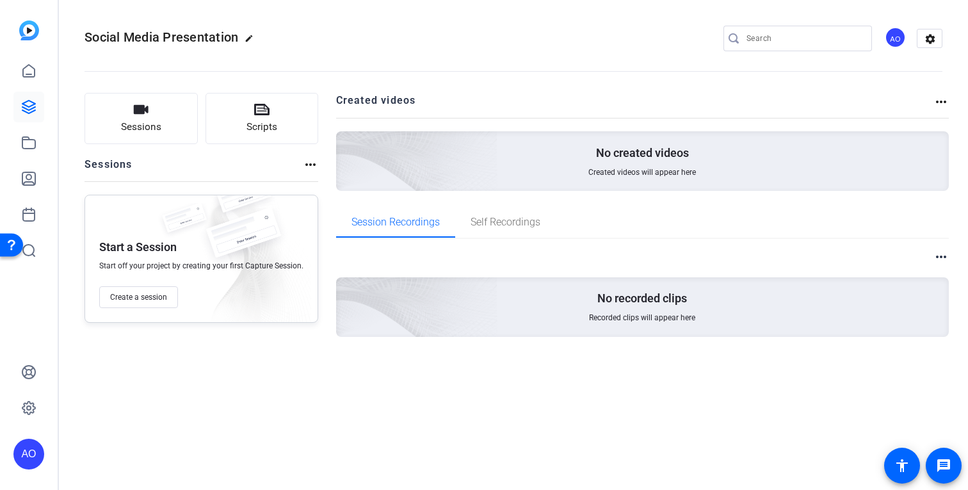
click at [635, 158] on p "No created videos" at bounding box center [642, 152] width 93 height 15
click at [617, 149] on p "No created videos" at bounding box center [642, 152] width 93 height 15
click at [932, 97] on h2 "Created videos" at bounding box center [635, 105] width 598 height 25
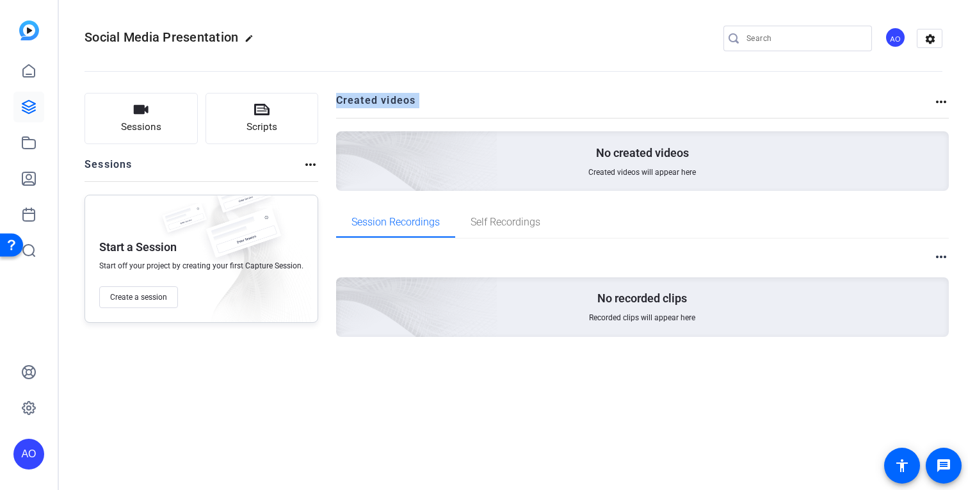
click at [936, 99] on mat-icon "more_horiz" at bounding box center [940, 101] width 15 height 15
click at [945, 106] on div at bounding box center [484, 245] width 968 height 490
click at [190, 372] on div "Sessions Scripts Sessions more_horiz Start a Session Start off your project by …" at bounding box center [201, 235] width 234 height 285
click at [927, 53] on openreel-divider-bar at bounding box center [512, 67] width 857 height 39
click at [927, 52] on openreel-divider-bar at bounding box center [512, 67] width 857 height 39
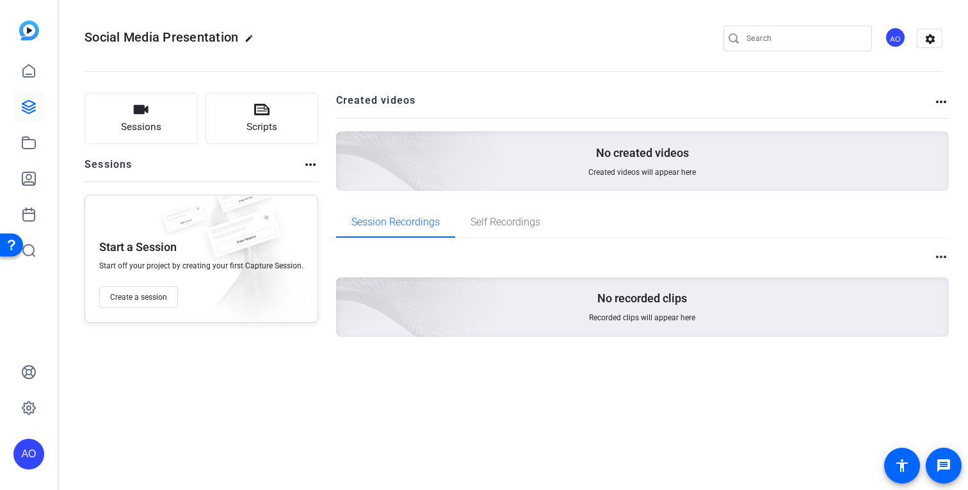
click at [927, 50] on openreel-divider-bar at bounding box center [512, 67] width 857 height 39
click at [927, 47] on mat-icon "settings" at bounding box center [930, 38] width 26 height 19
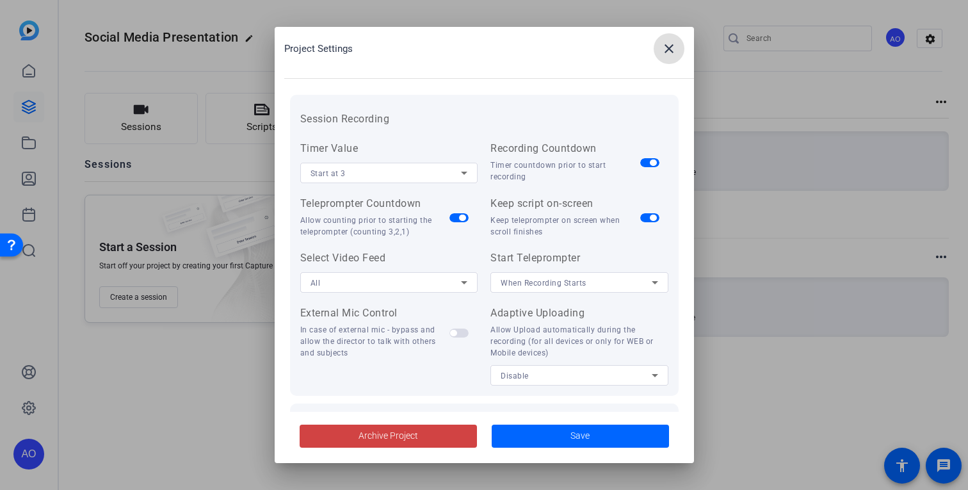
scroll to position [151, 0]
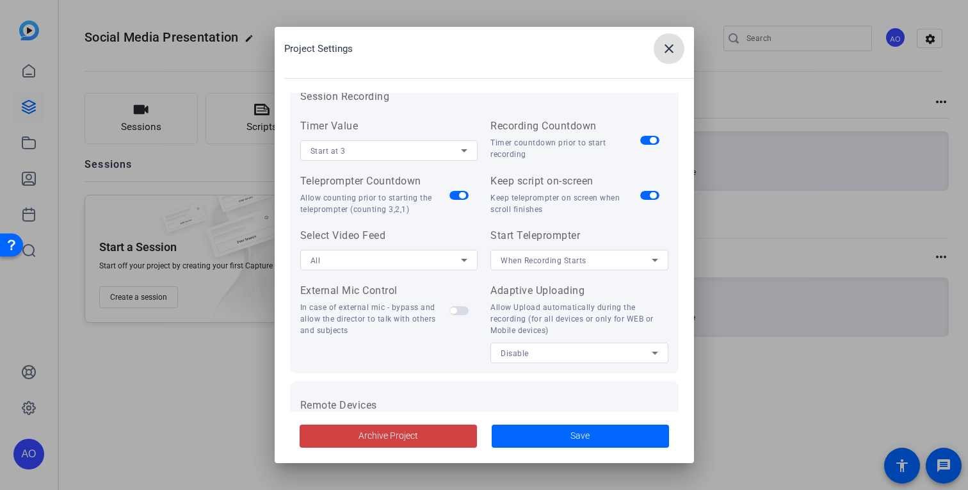
click at [662, 60] on span at bounding box center [668, 48] width 31 height 31
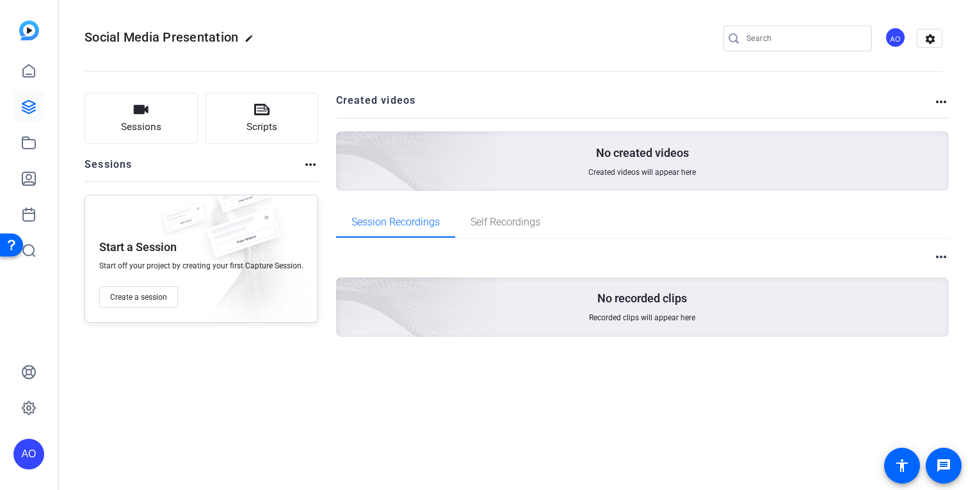
click at [923, 52] on openreel-divider-bar at bounding box center [512, 67] width 857 height 39
click at [923, 45] on mat-icon "settings" at bounding box center [930, 38] width 26 height 19
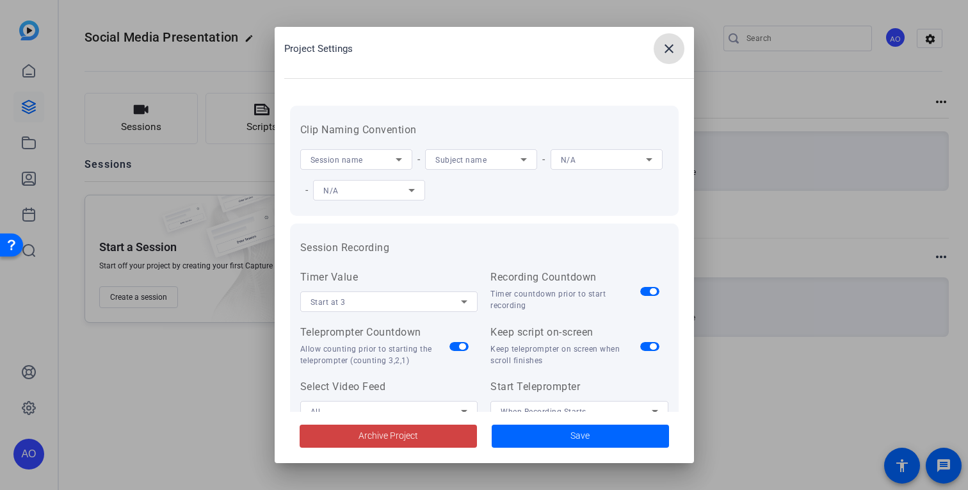
scroll to position [266, 0]
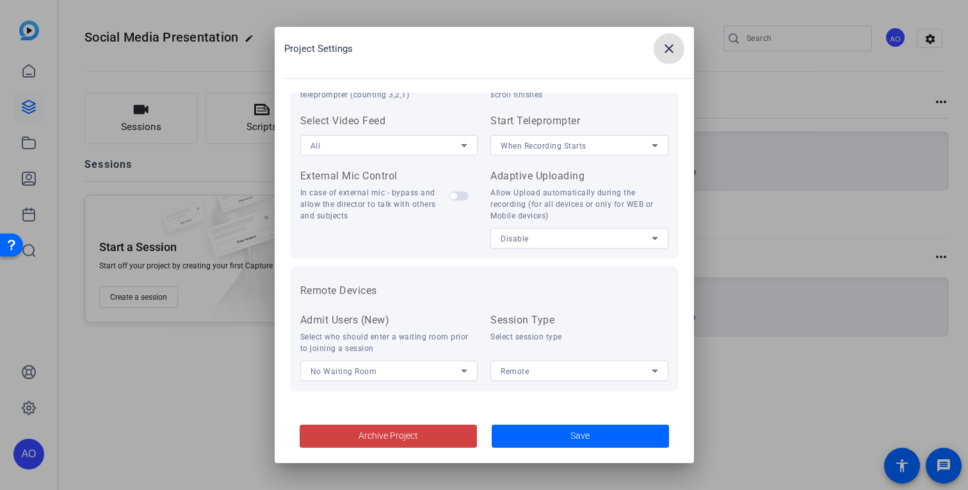
click at [667, 50] on mat-icon "close" at bounding box center [668, 48] width 15 height 15
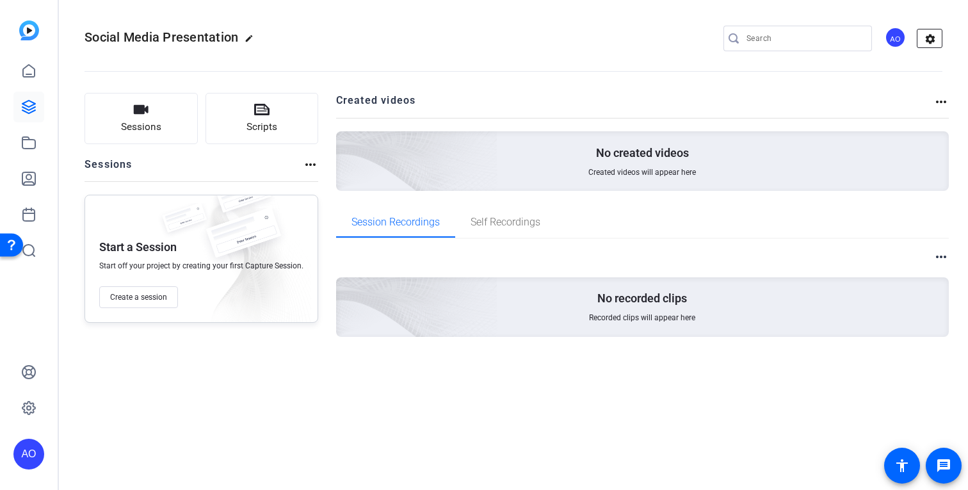
click at [927, 43] on mat-icon "settings" at bounding box center [930, 38] width 26 height 19
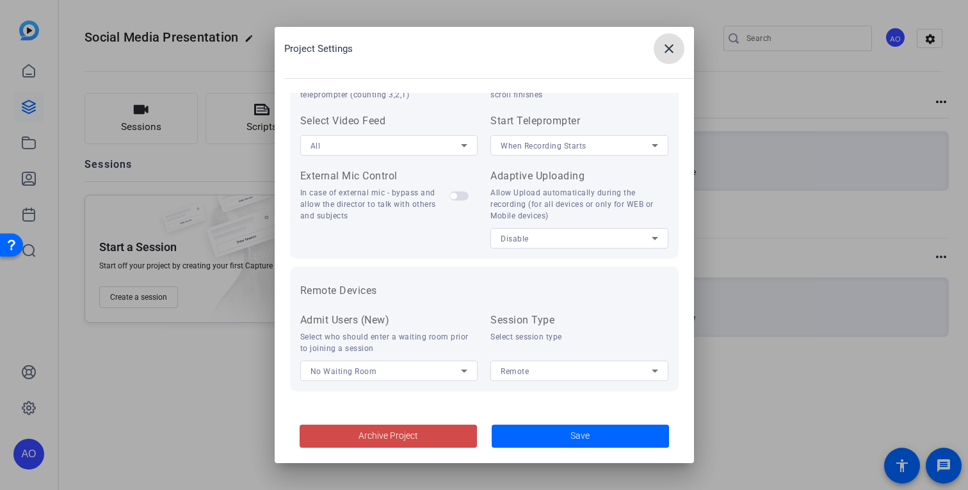
click at [405, 449] on span at bounding box center [387, 435] width 177 height 31
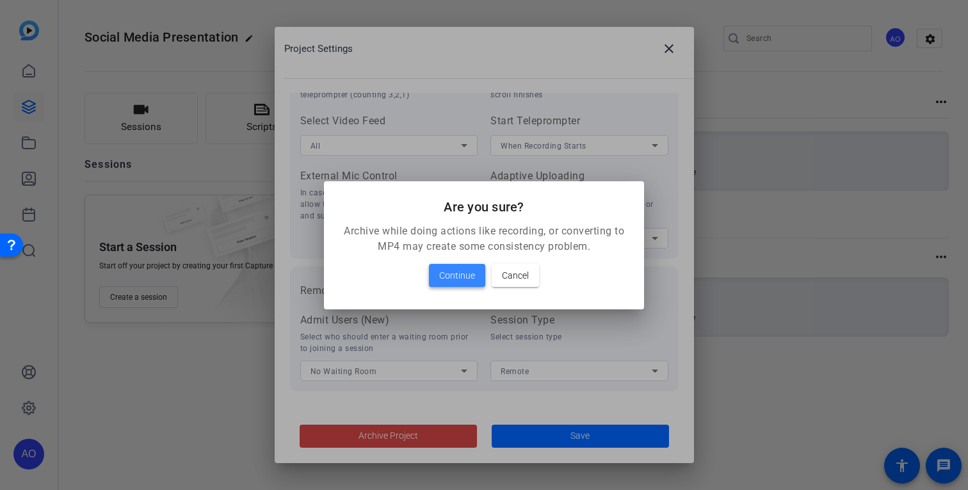
click at [464, 274] on span "Continue" at bounding box center [457, 274] width 36 height 15
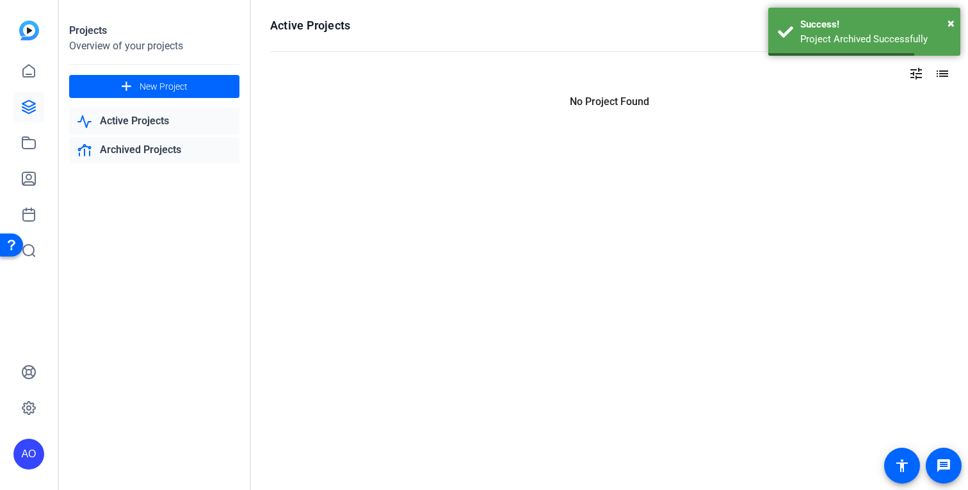
click at [156, 143] on link "Archived Projects" at bounding box center [154, 150] width 170 height 26
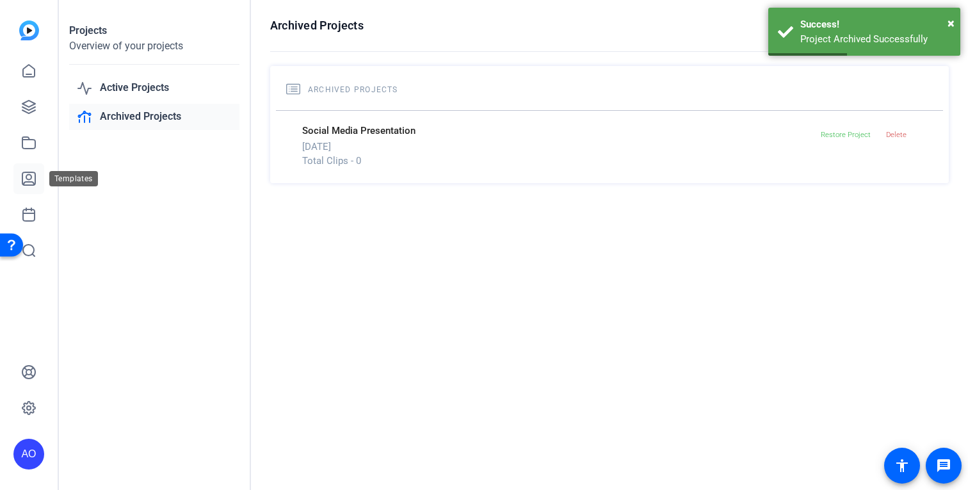
click at [32, 170] on link at bounding box center [28, 178] width 31 height 31
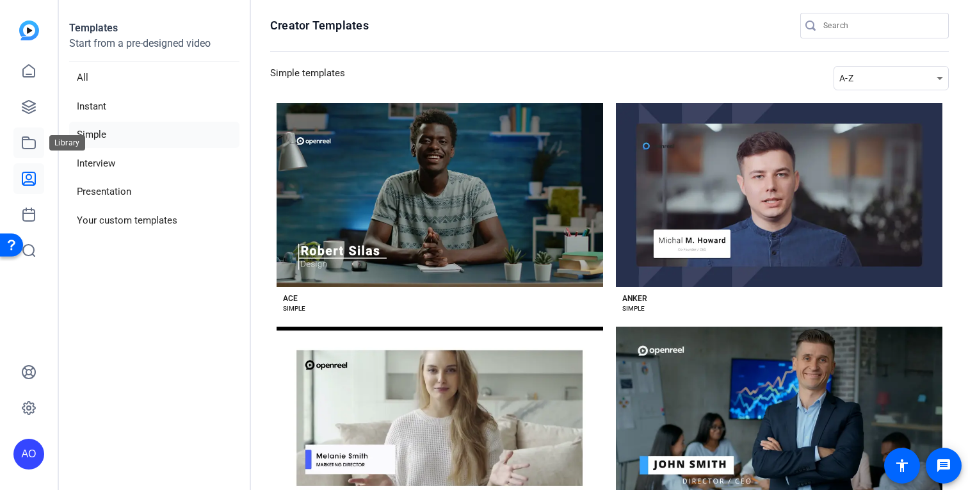
click at [36, 143] on icon at bounding box center [28, 142] width 15 height 15
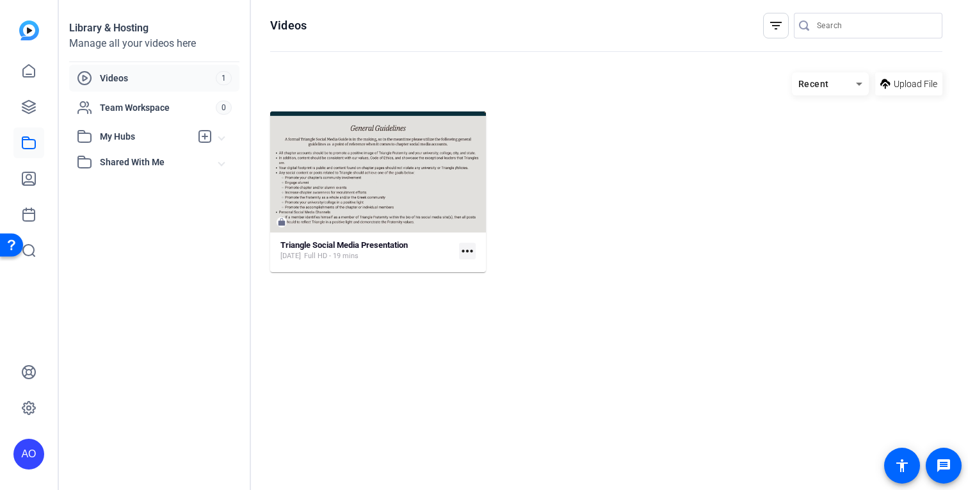
click at [468, 249] on mat-icon "more_horiz" at bounding box center [467, 251] width 17 height 17
click at [367, 211] on div at bounding box center [484, 245] width 968 height 490
click at [380, 249] on strong "Triangle Social Media Presentation" at bounding box center [343, 245] width 127 height 10
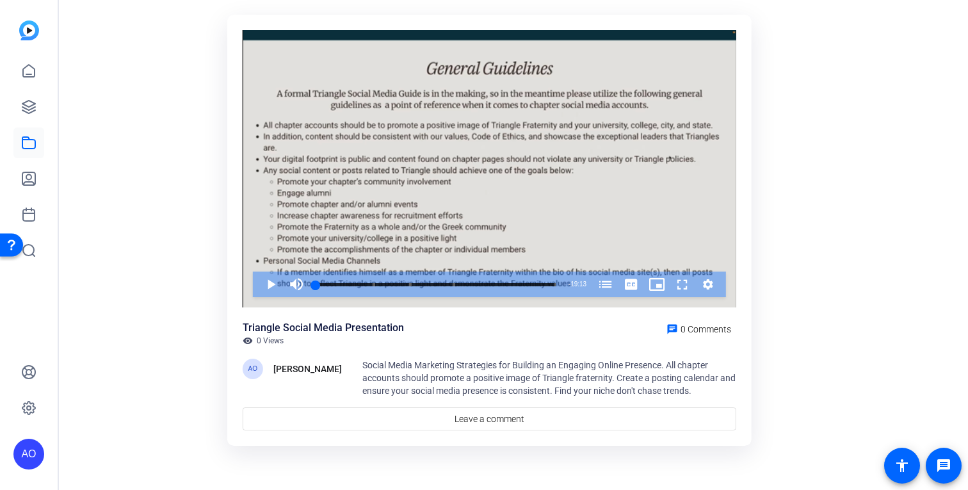
scroll to position [0, 0]
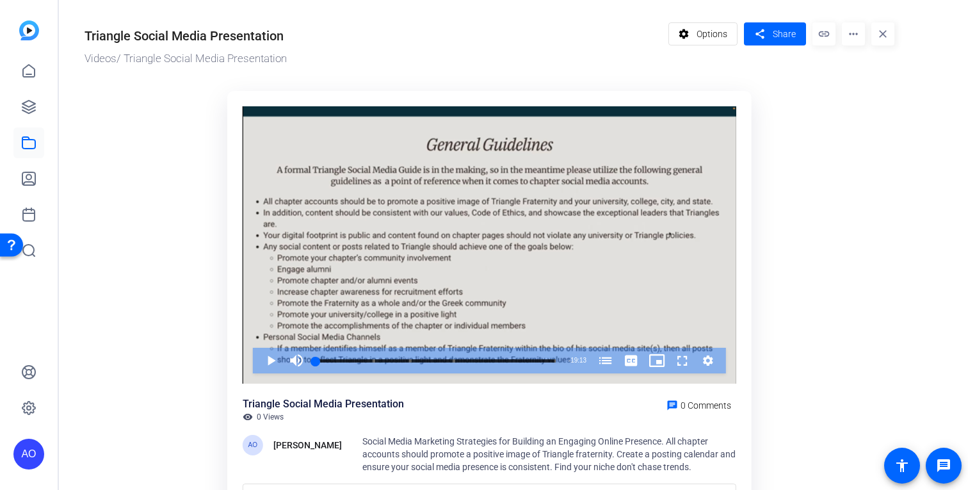
click at [820, 42] on mat-icon "link" at bounding box center [823, 33] width 23 height 23
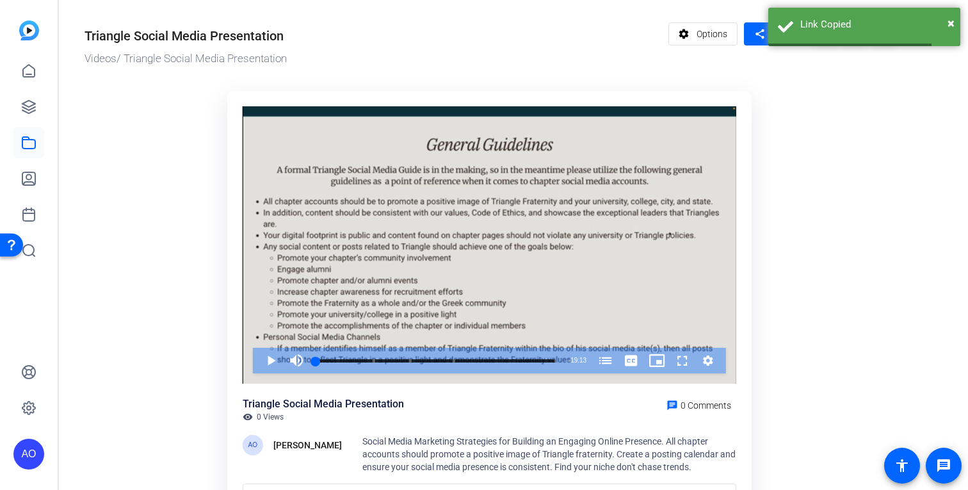
click at [876, 180] on ktd-grid "Video Player is loading. Play Video Play Mute Current Time 0:00 / Duration 19:1…" at bounding box center [488, 307] width 809 height 448
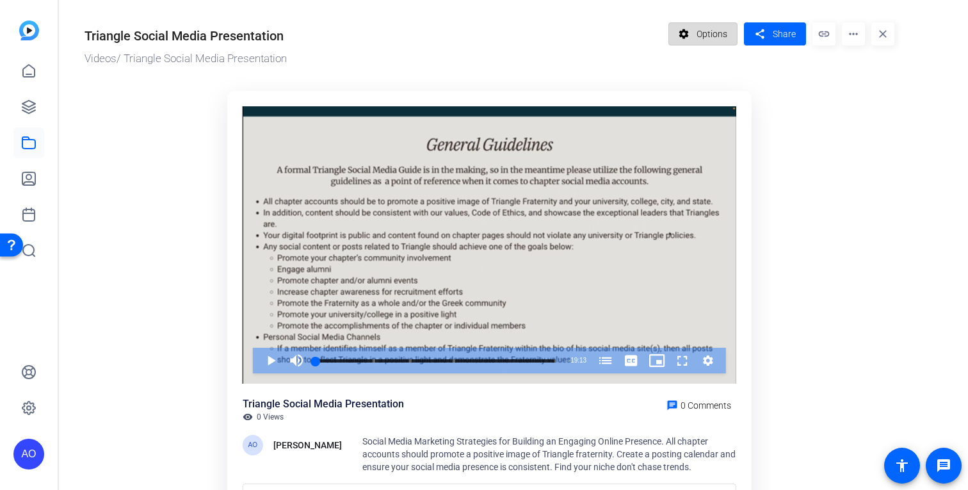
click at [710, 29] on span "Options" at bounding box center [711, 34] width 31 height 24
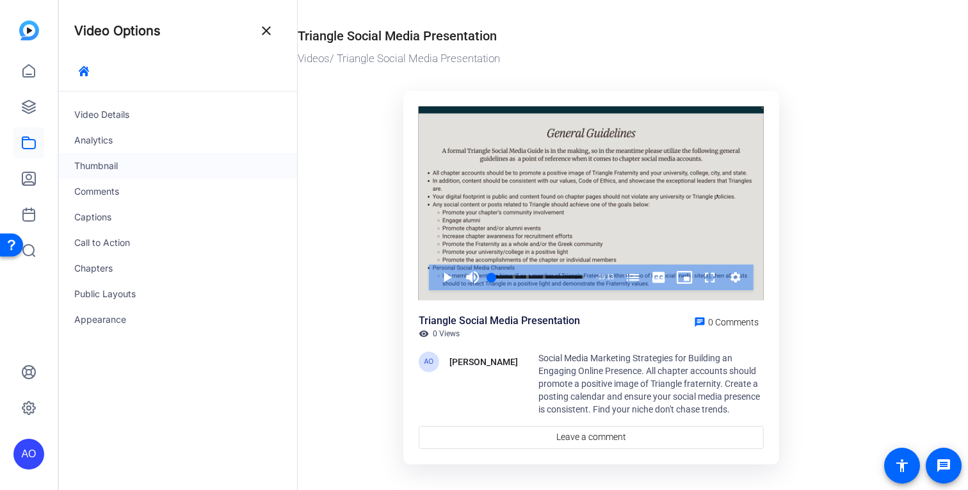
click at [98, 162] on div "Thumbnail" at bounding box center [178, 166] width 238 height 26
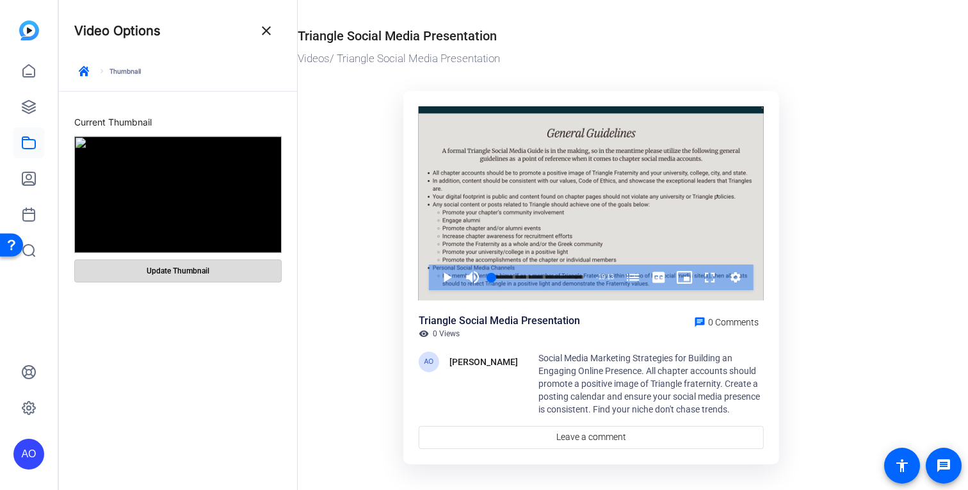
click at [170, 278] on span at bounding box center [178, 270] width 206 height 31
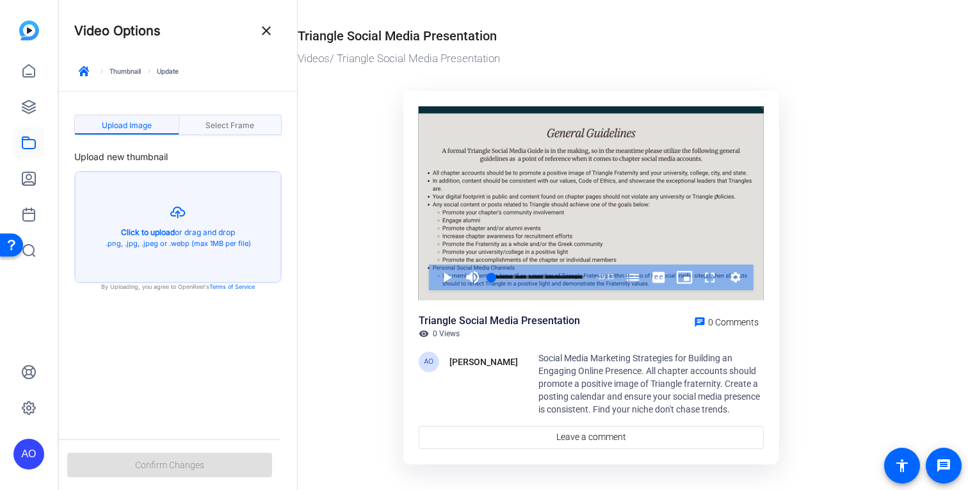
click at [214, 122] on span "Select Frame" at bounding box center [229, 126] width 49 height 8
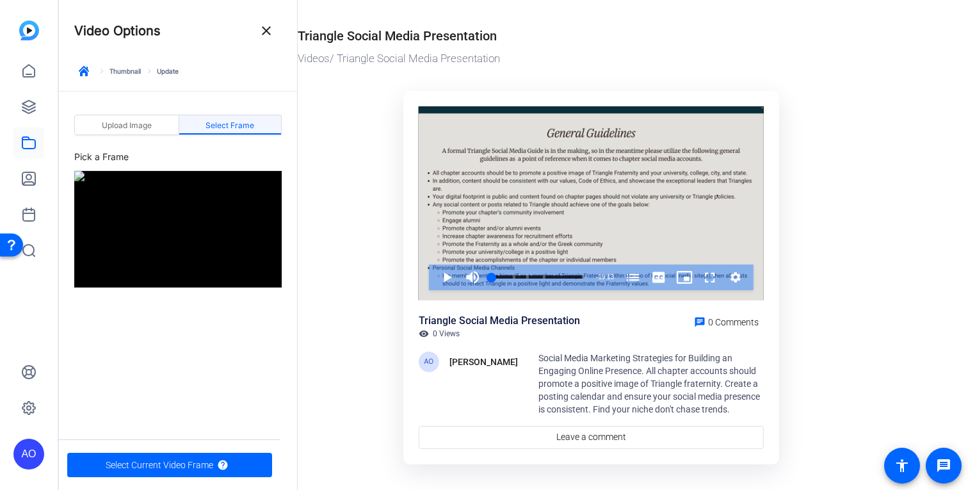
click at [139, 239] on img at bounding box center [177, 229] width 207 height 116
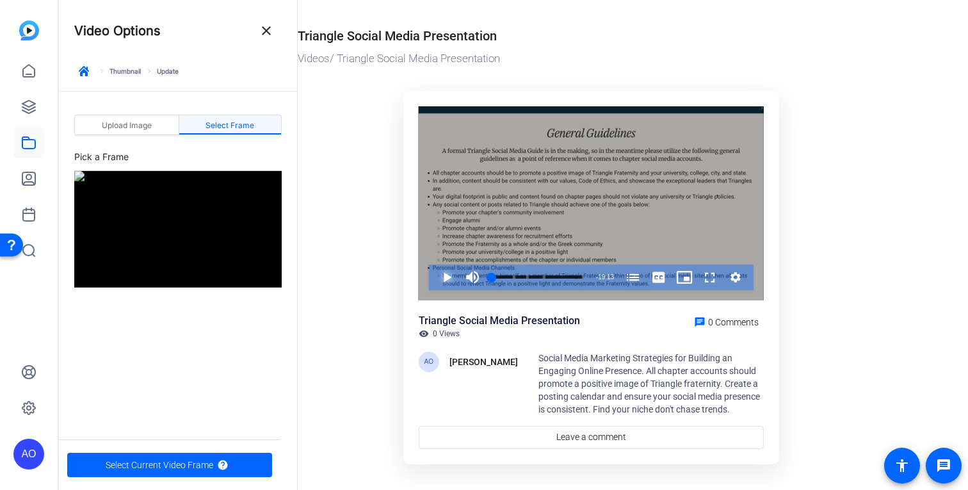
click at [434, 277] on span "Video Player" at bounding box center [434, 277] width 0 height 26
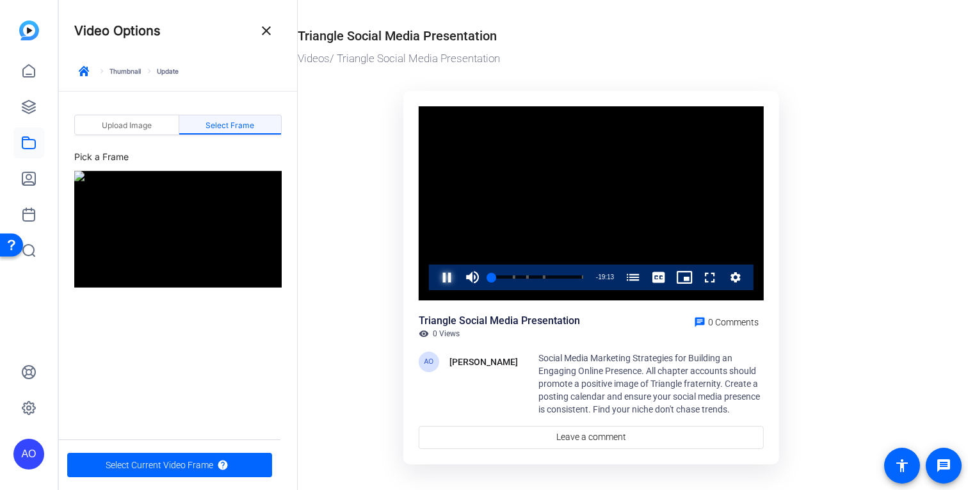
click at [434, 277] on span "Video Player" at bounding box center [434, 277] width 0 height 26
click at [515, 144] on video "Video Player" at bounding box center [590, 203] width 345 height 194
click at [164, 264] on img at bounding box center [177, 229] width 207 height 116
click at [434, 276] on span "Video Player" at bounding box center [434, 277] width 0 height 26
click at [740, 280] on icon "Video Player" at bounding box center [735, 276] width 13 height 15
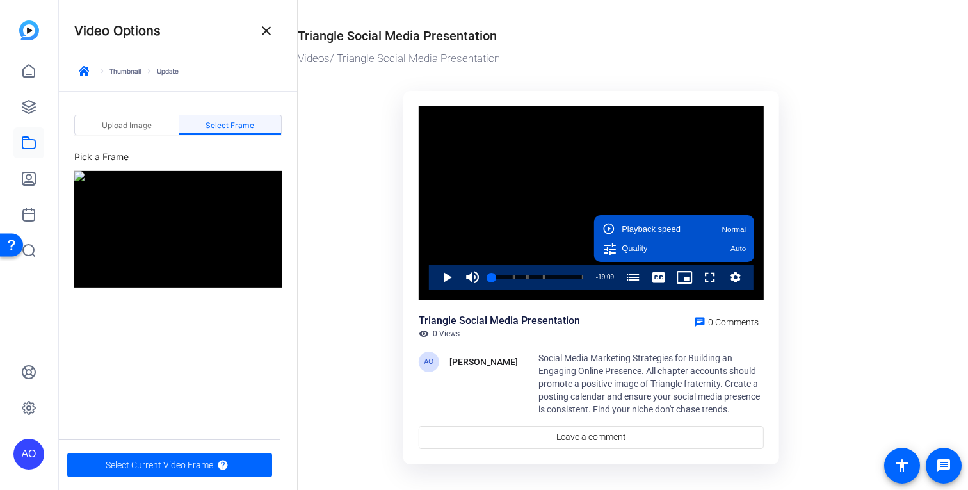
click at [193, 243] on img at bounding box center [177, 229] width 207 height 116
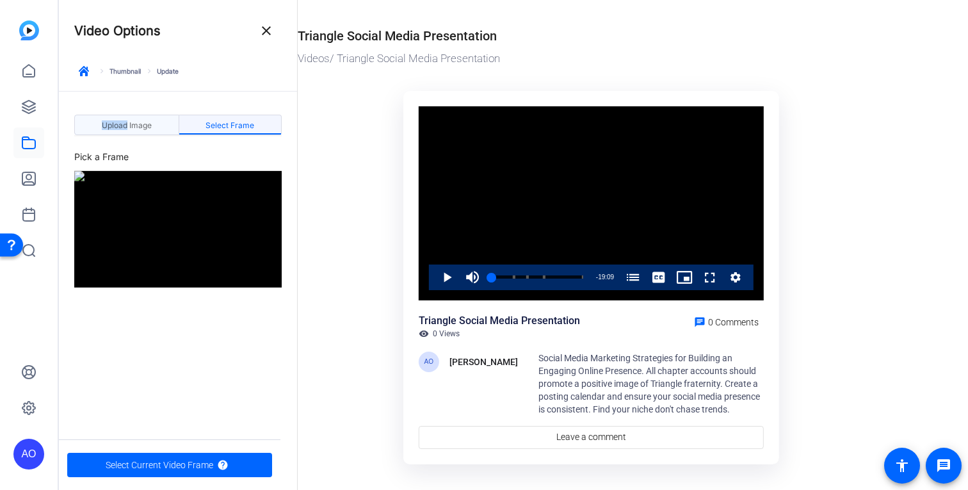
click at [124, 123] on span "Upload Image" at bounding box center [127, 126] width 50 height 8
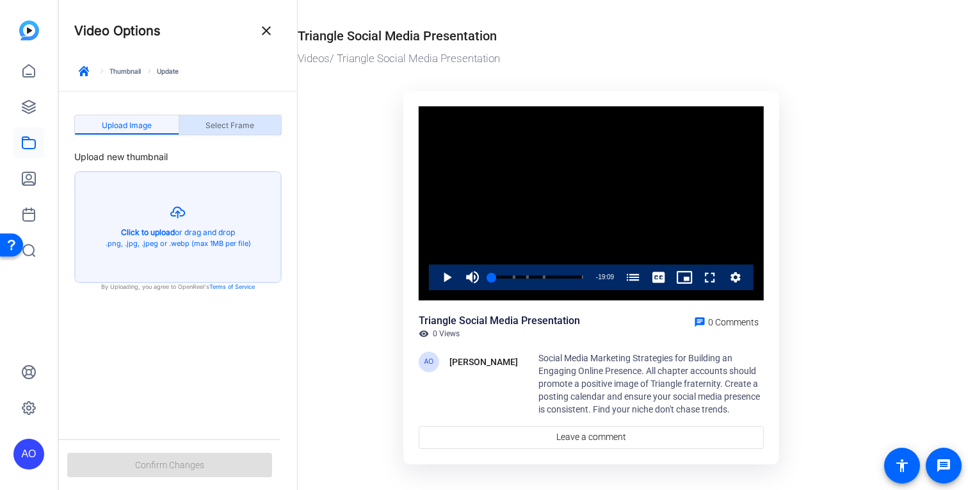
click at [225, 127] on span "Select Frame" at bounding box center [229, 126] width 49 height 8
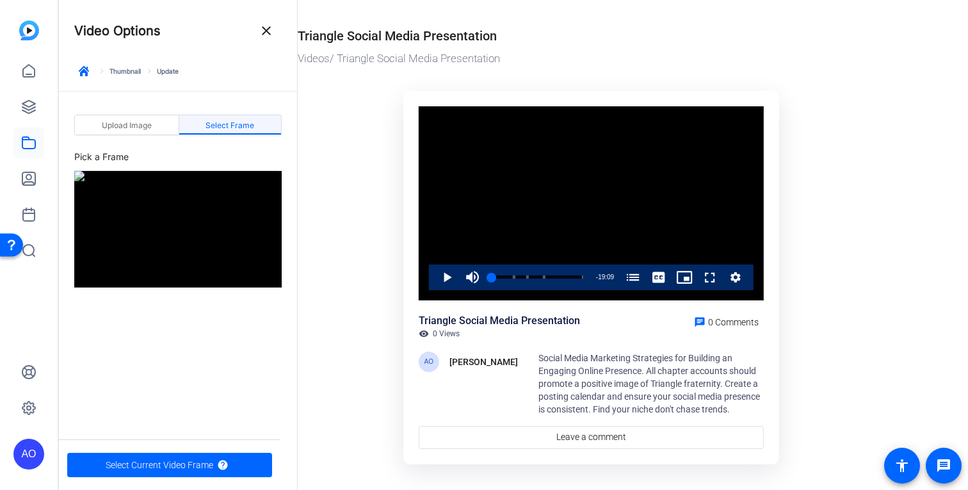
click at [141, 224] on img at bounding box center [177, 229] width 207 height 116
click at [147, 118] on span "Upload Image" at bounding box center [127, 125] width 50 height 20
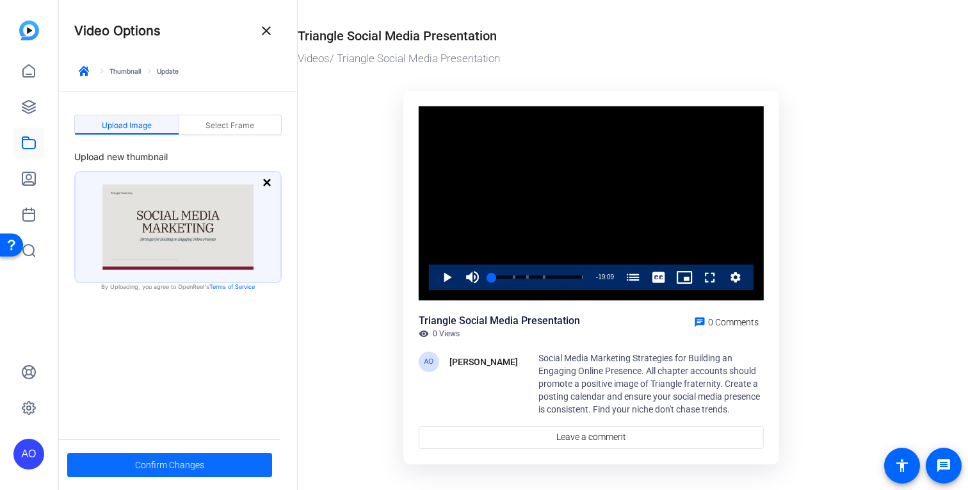
click at [171, 458] on span "Confirm Changes" at bounding box center [169, 464] width 69 height 24
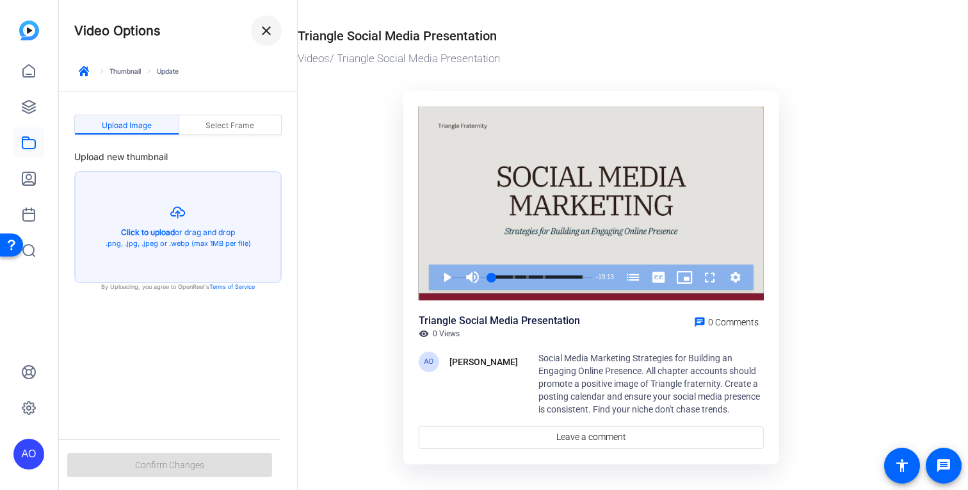
click at [257, 30] on span at bounding box center [266, 30] width 31 height 31
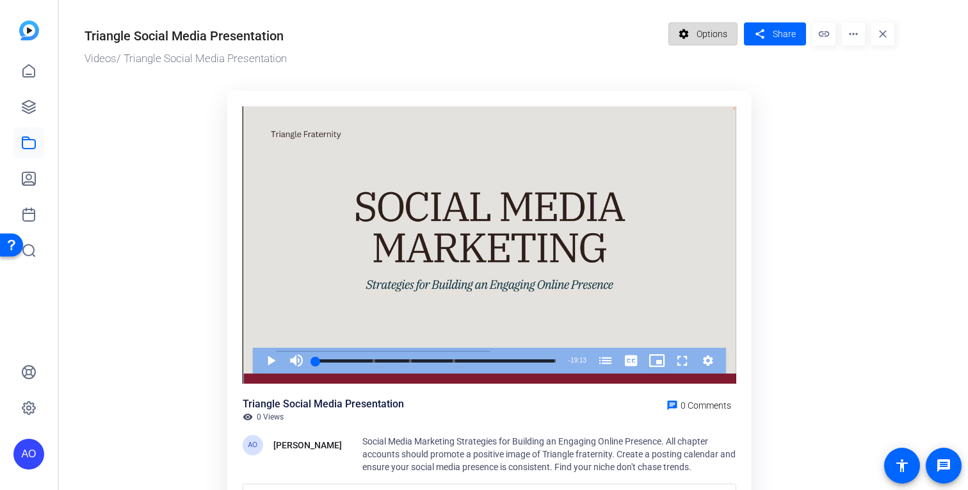
click at [709, 29] on span "Options" at bounding box center [711, 34] width 31 height 24
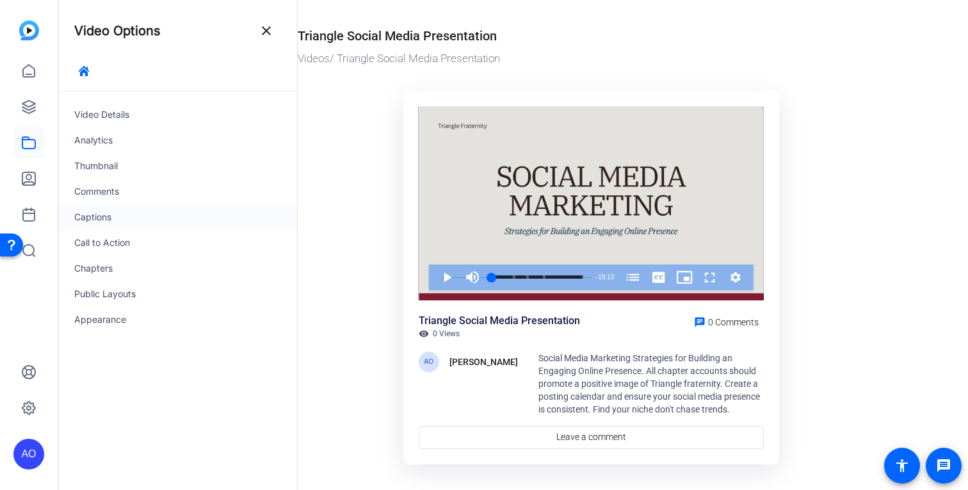
click at [103, 215] on div "Captions" at bounding box center [178, 217] width 238 height 26
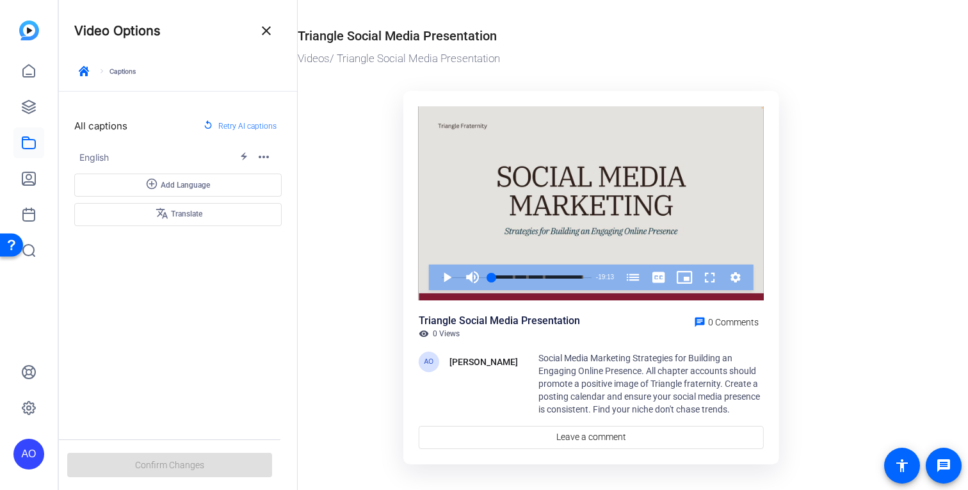
scroll to position [19, 0]
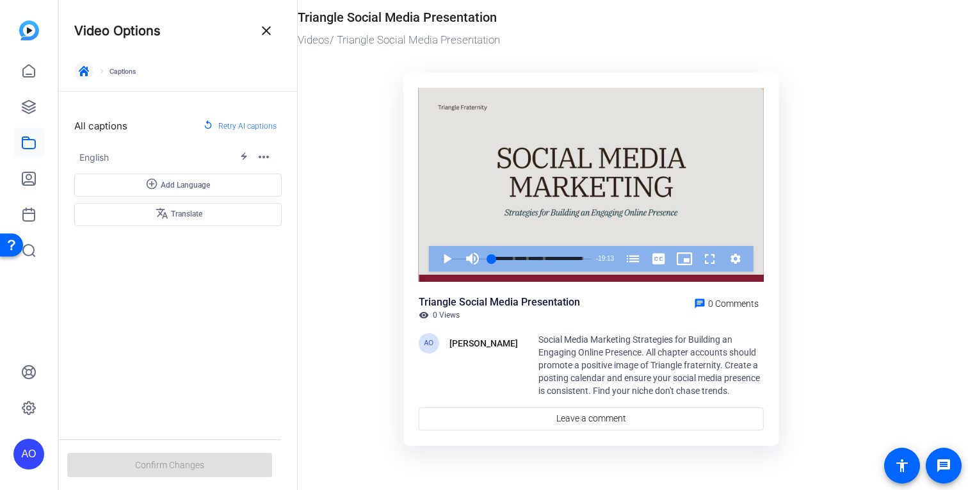
click at [79, 77] on span "button" at bounding box center [83, 71] width 31 height 31
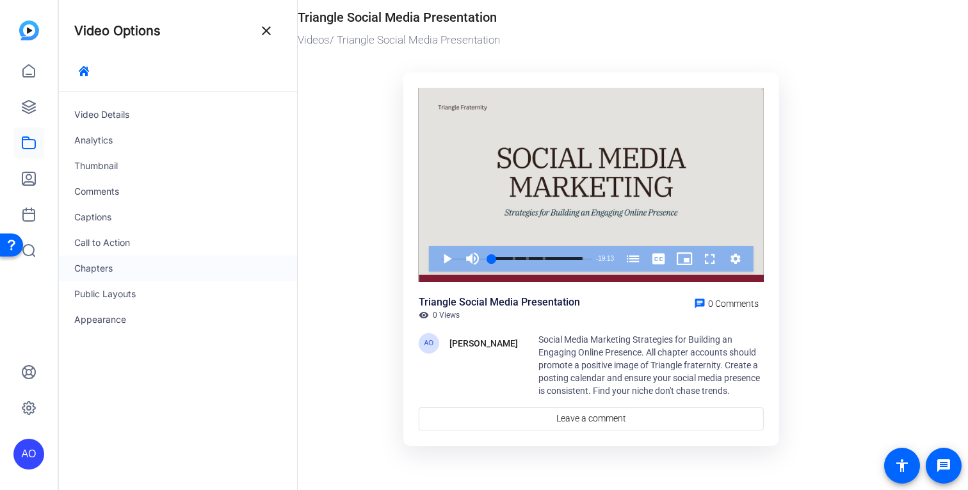
click at [105, 267] on div "Chapters" at bounding box center [178, 268] width 238 height 26
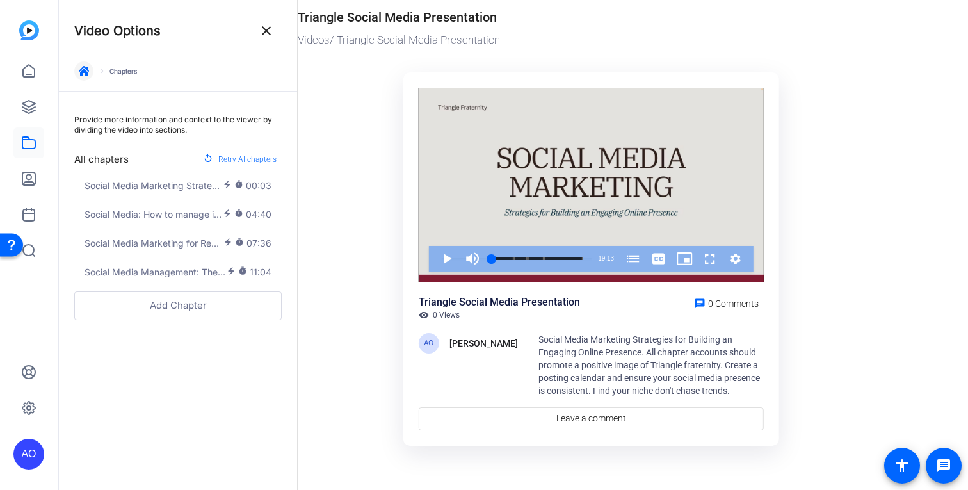
click at [87, 65] on span "button" at bounding box center [83, 71] width 31 height 31
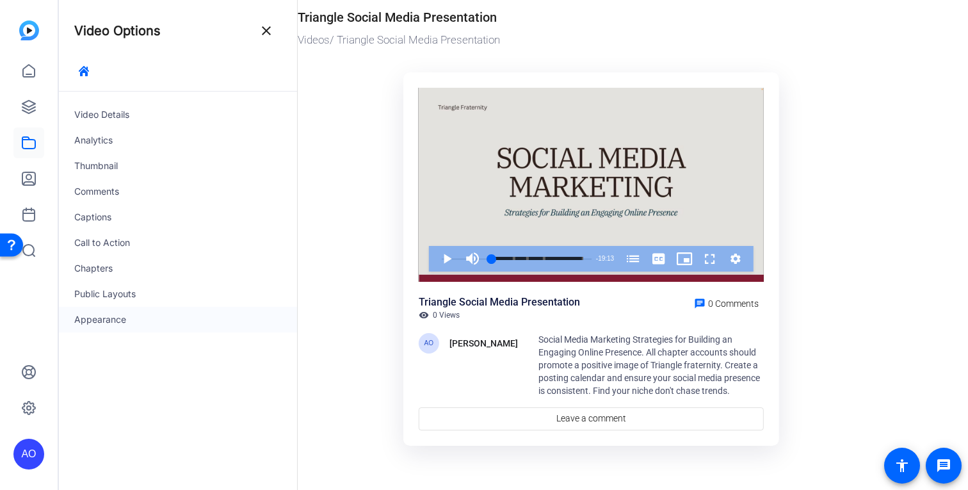
click at [104, 309] on div "Appearance" at bounding box center [178, 320] width 238 height 26
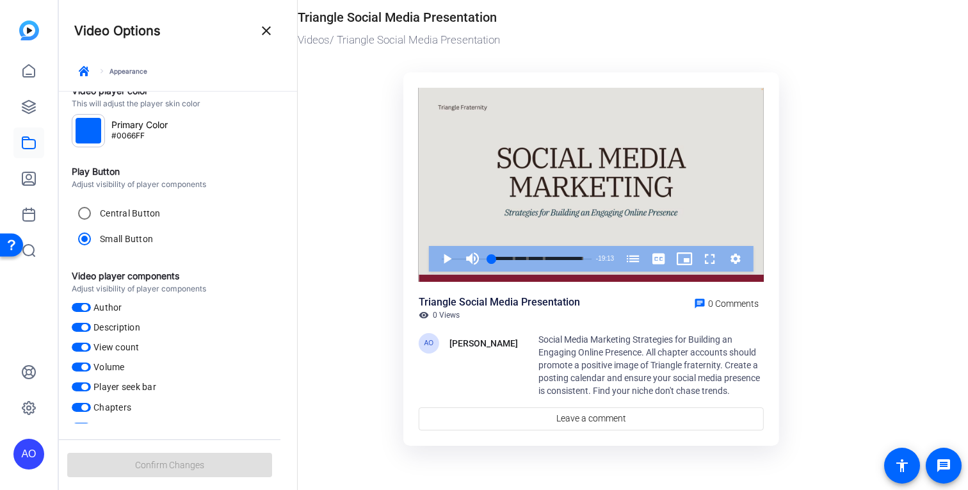
scroll to position [0, 0]
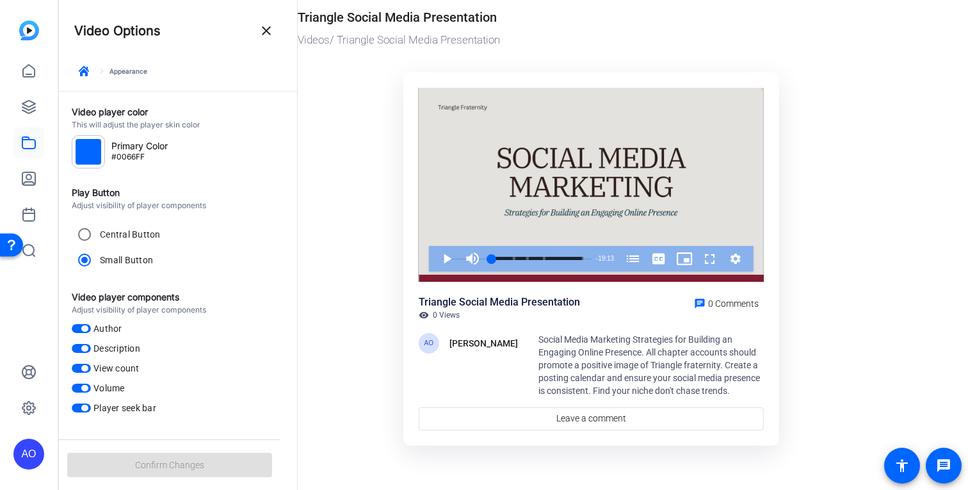
click at [133, 161] on div "Primary Color #0066FF" at bounding box center [178, 151] width 212 height 33
click at [125, 159] on span "#0066FF" at bounding box center [127, 157] width 33 height 8
click at [147, 157] on div "Primary Color #0066FF" at bounding box center [178, 151] width 212 height 33
click at [150, 155] on div "Primary Color #0066FF" at bounding box center [178, 151] width 212 height 33
click at [145, 155] on div "Primary Color #0066FF" at bounding box center [178, 151] width 212 height 33
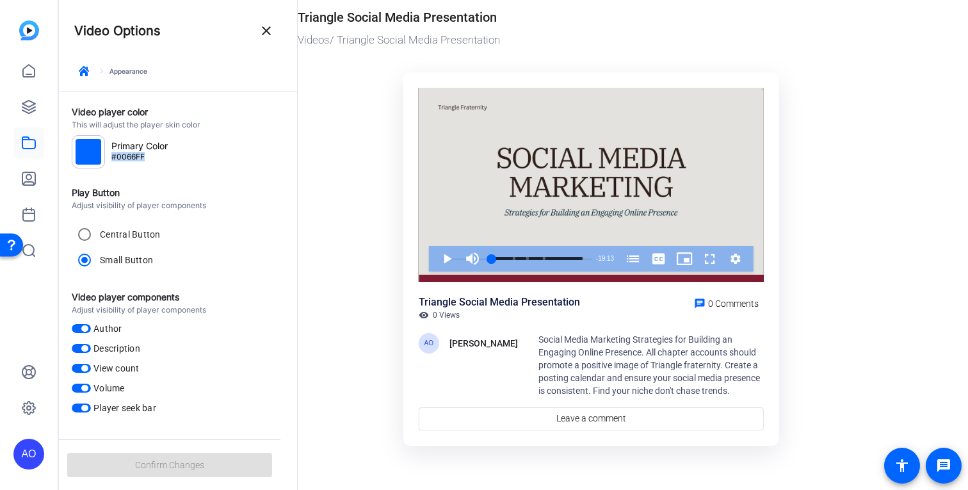
click at [138, 157] on span "#0066FF" at bounding box center [127, 157] width 33 height 8
click at [144, 157] on span "#0066FF" at bounding box center [127, 157] width 33 height 8
click at [147, 159] on div "Primary Color #0066FF" at bounding box center [178, 151] width 212 height 33
click at [141, 164] on div "Primary Color #0066FF" at bounding box center [178, 151] width 212 height 33
click at [140, 159] on span "#0066FF" at bounding box center [127, 157] width 33 height 8
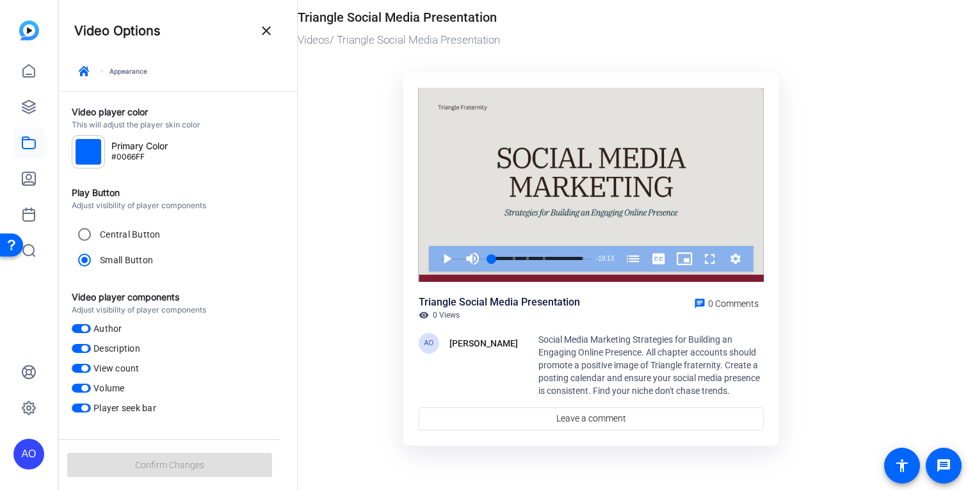
click at [150, 159] on div "Primary Color #0066FF" at bounding box center [178, 151] width 212 height 33
click at [129, 159] on span "#0066FF" at bounding box center [127, 157] width 33 height 8
click at [123, 150] on div "Primary Color" at bounding box center [139, 145] width 63 height 13
click at [139, 153] on span "#0066FF" at bounding box center [127, 157] width 33 height 8
click at [136, 153] on span "#0066FF" at bounding box center [127, 157] width 33 height 8
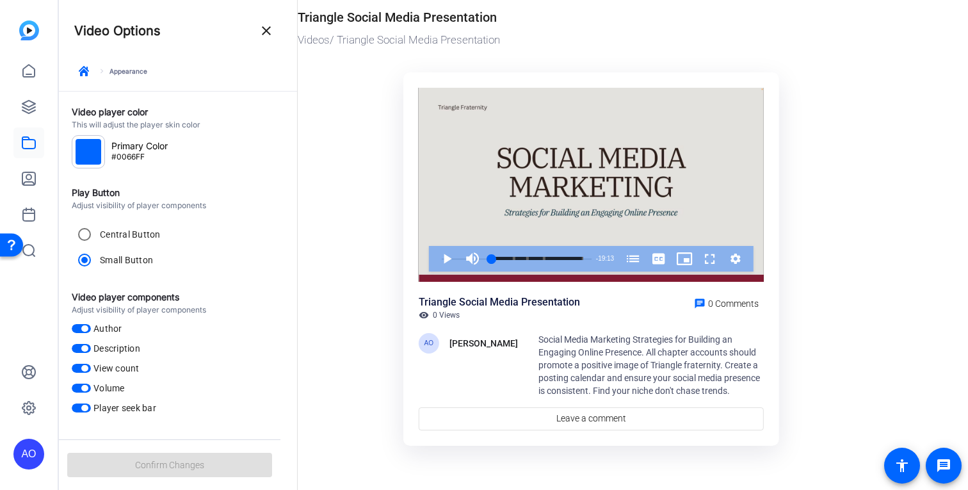
click at [147, 152] on div "Primary Color" at bounding box center [139, 145] width 63 height 13
click at [146, 144] on div "Primary Color" at bounding box center [139, 145] width 63 height 13
click at [89, 155] on div at bounding box center [89, 152] width 26 height 26
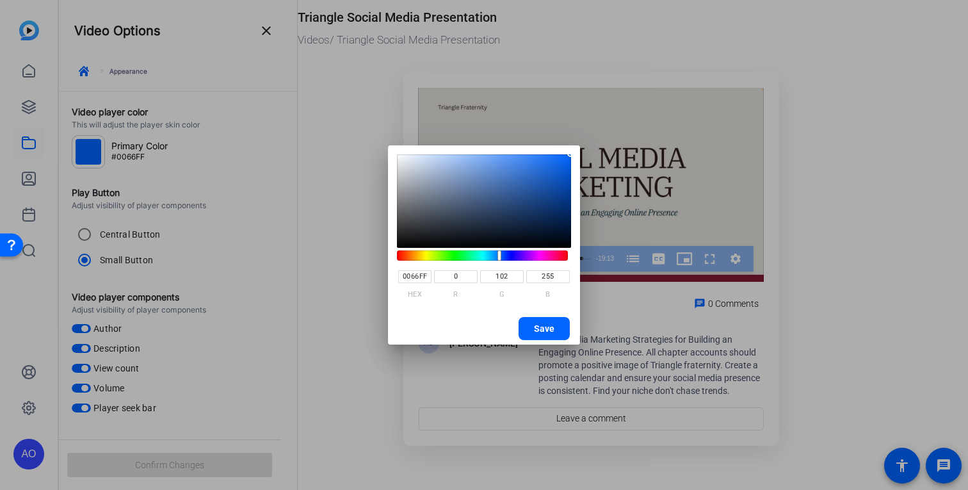
click at [413, 282] on input "0066FF" at bounding box center [414, 276] width 33 height 13
type input "72D9E2"
type input "114"
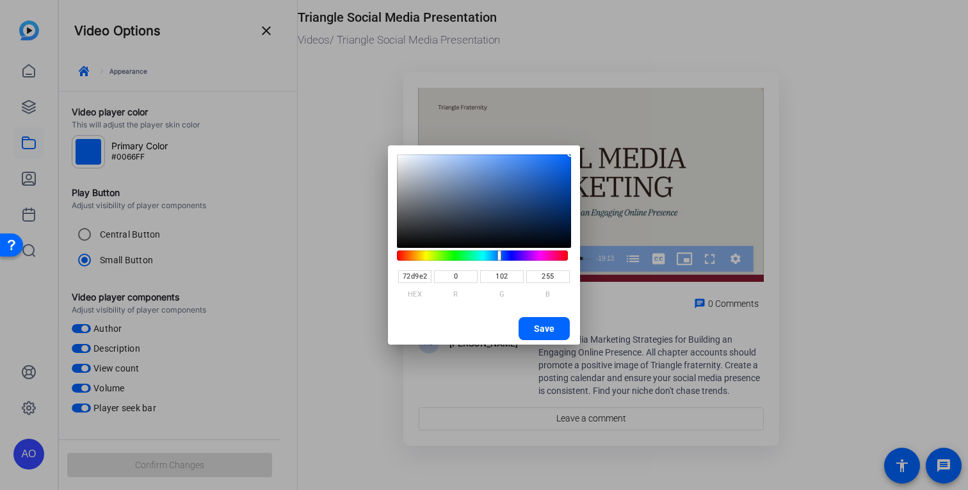
type input "217"
type input "226"
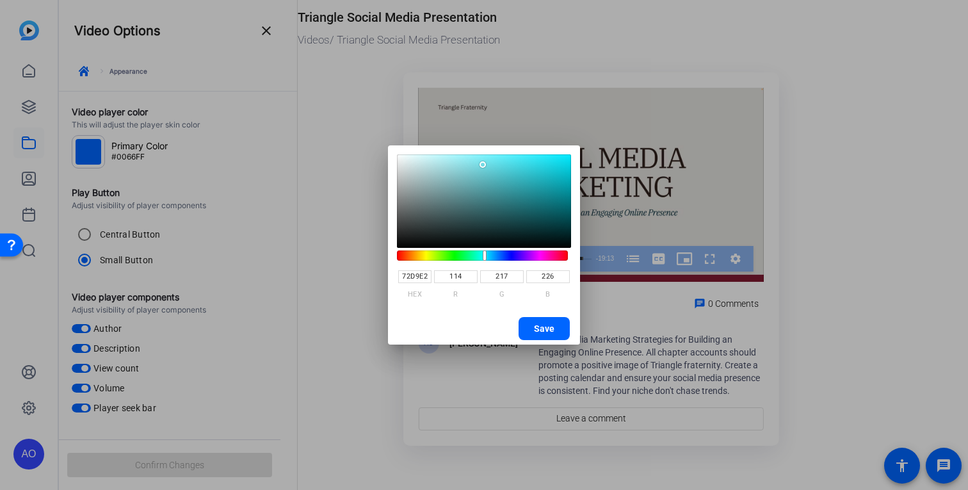
type input "72D9E2"
click at [537, 338] on span "button" at bounding box center [543, 328] width 51 height 31
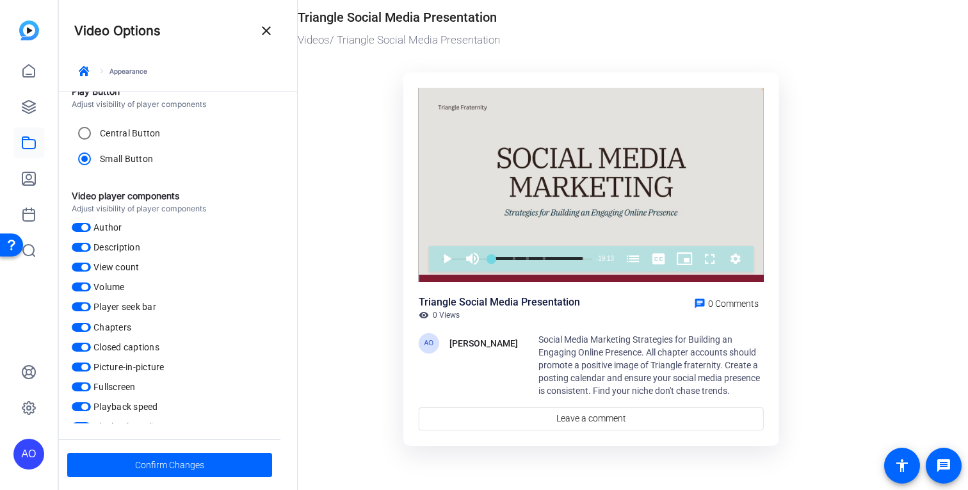
scroll to position [100, 0]
click at [83, 230] on span "button" at bounding box center [84, 228] width 6 height 6
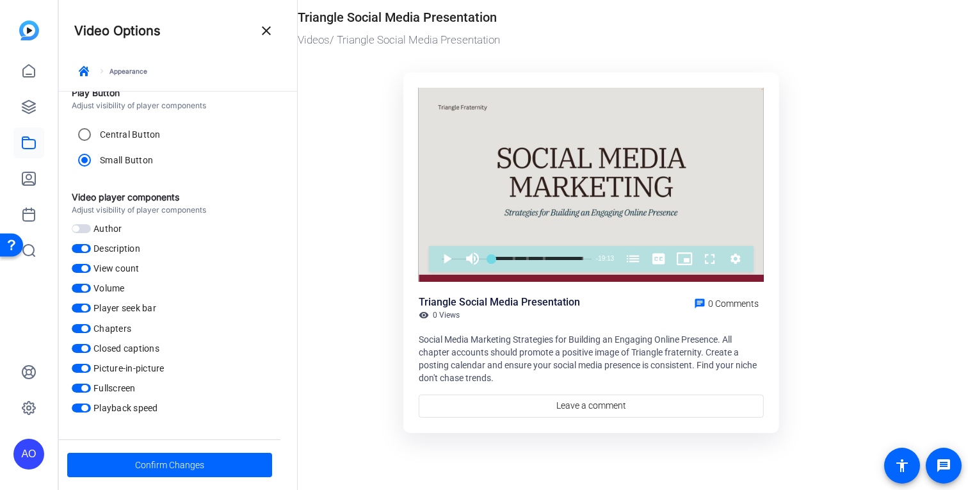
click at [86, 305] on span "button" at bounding box center [84, 308] width 6 height 6
click at [86, 305] on span "button" at bounding box center [81, 307] width 19 height 9
click at [86, 305] on span "button" at bounding box center [84, 308] width 6 height 6
click at [86, 306] on span "button" at bounding box center [81, 307] width 19 height 9
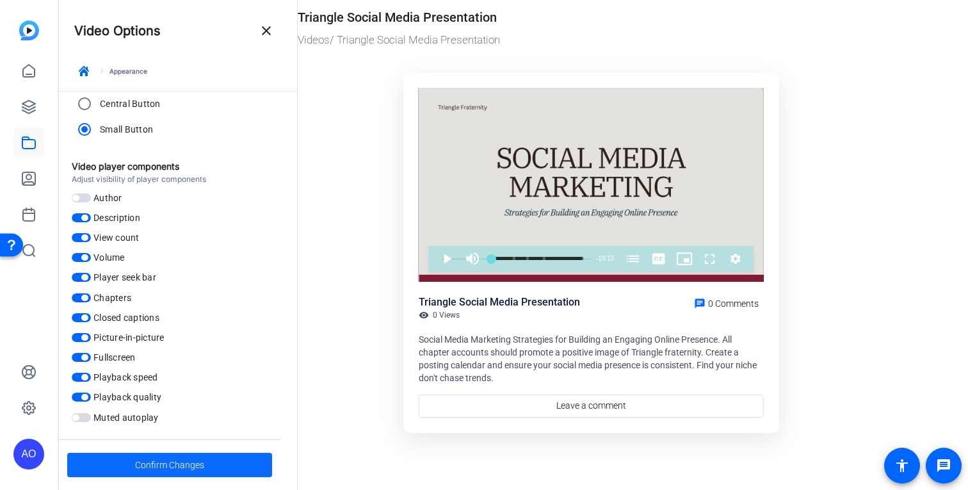
click at [147, 462] on span "Confirm Changes" at bounding box center [169, 464] width 69 height 24
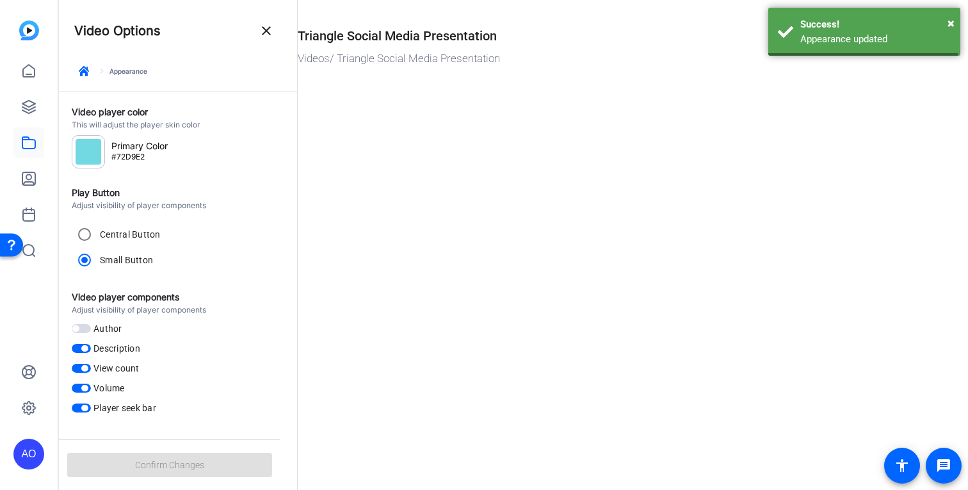
scroll to position [0, 0]
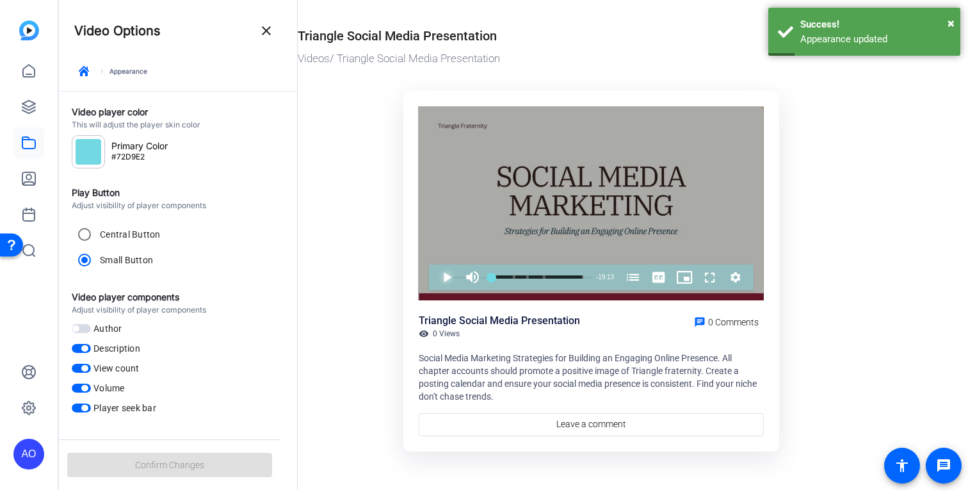
click at [434, 274] on span "Video Player" at bounding box center [434, 277] width 0 height 26
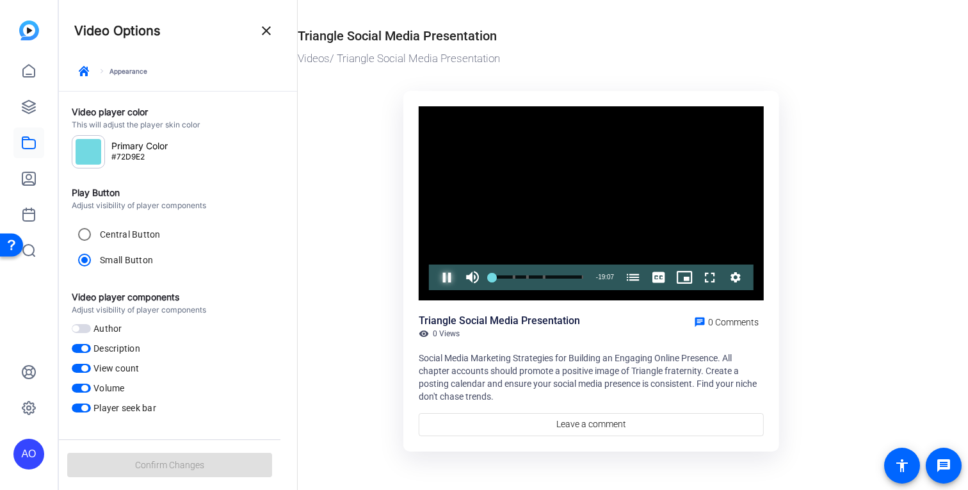
click at [434, 280] on span "Video Player" at bounding box center [434, 277] width 0 height 26
